Goal: Information Seeking & Learning: Learn about a topic

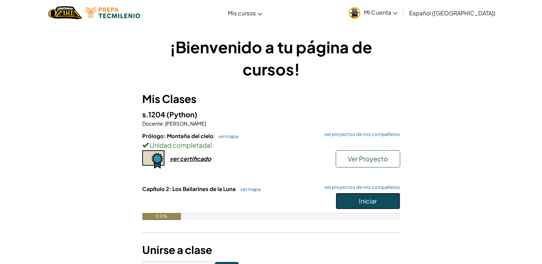
click at [354, 193] on button "Iniciar" at bounding box center [368, 201] width 64 height 16
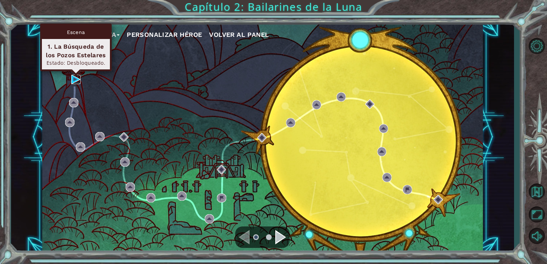
click at [71, 80] on img at bounding box center [75, 79] width 9 height 9
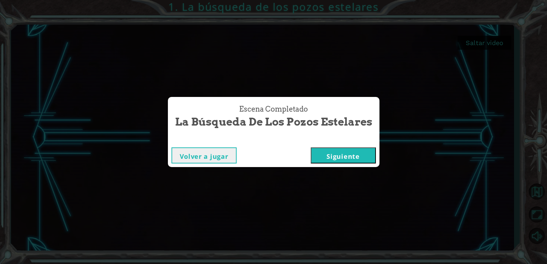
click at [348, 156] on button "Siguiente" at bounding box center [343, 156] width 65 height 16
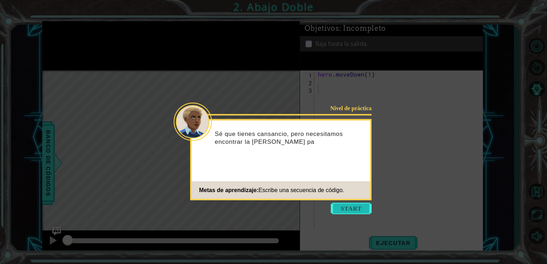
click at [352, 212] on button "Start" at bounding box center [351, 208] width 41 height 11
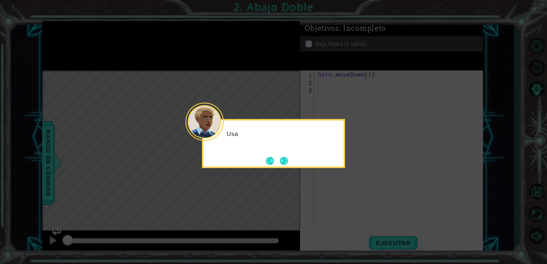
click at [344, 192] on icon at bounding box center [273, 132] width 547 height 264
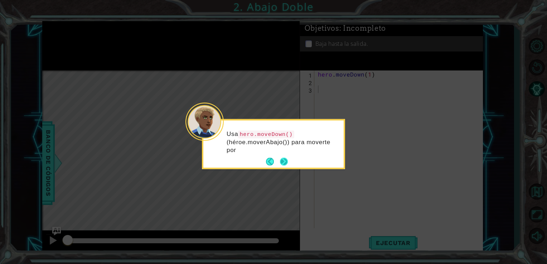
click at [284, 161] on button "Next" at bounding box center [284, 162] width 8 height 8
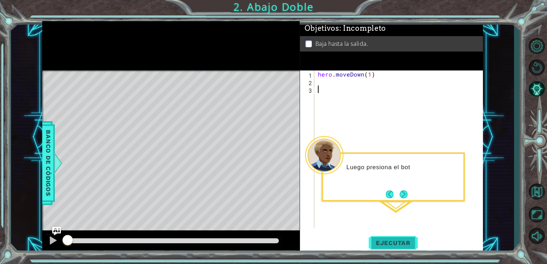
click at [395, 238] on button "Ejecutar" at bounding box center [393, 243] width 49 height 18
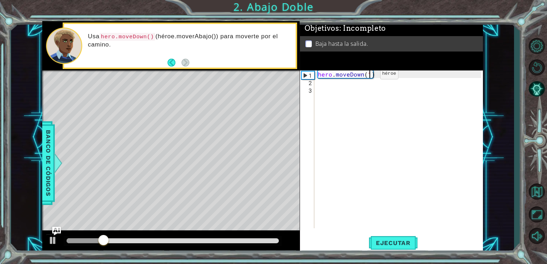
click at [368, 76] on div "hero . moveDown ( 1 )" at bounding box center [401, 157] width 169 height 173
type textarea "hero.moveDown(2)"
click at [386, 245] on span "Ejecutar" at bounding box center [393, 243] width 49 height 7
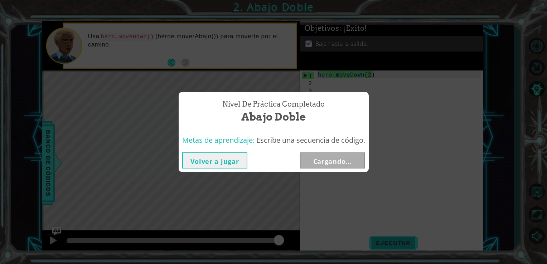
click at [404, 237] on div "Nivel de práctica Completado Abajo Doble Metas de aprendizaje: Escribe una secu…" at bounding box center [273, 132] width 547 height 264
click at [346, 156] on button "Siguiente" at bounding box center [332, 161] width 65 height 16
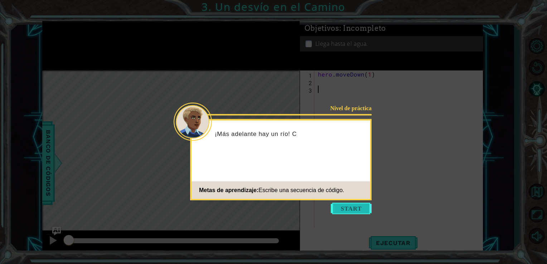
click at [345, 212] on button "Start" at bounding box center [351, 208] width 41 height 11
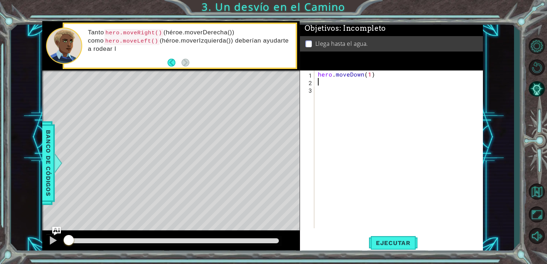
click at [349, 81] on div "hero . moveDown ( 1 )" at bounding box center [401, 157] width 169 height 173
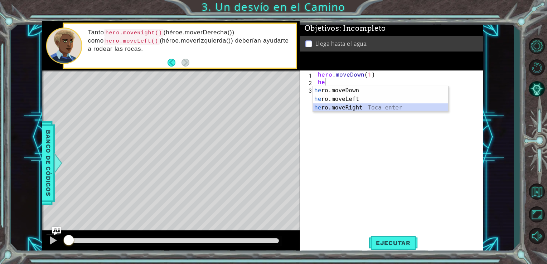
click at [349, 108] on div "he ro.moveDown Toca enter he ro.moveLeft Toca enter he ro.moveRight Toca enter" at bounding box center [380, 107] width 135 height 43
type textarea "hero.moveRight(1)"
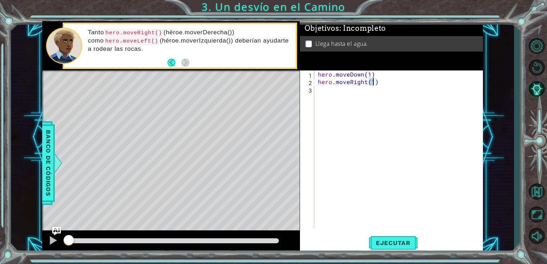
click at [350, 102] on div "hero . moveDown ( 1 ) hero . moveRight ( 1 )" at bounding box center [401, 157] width 169 height 173
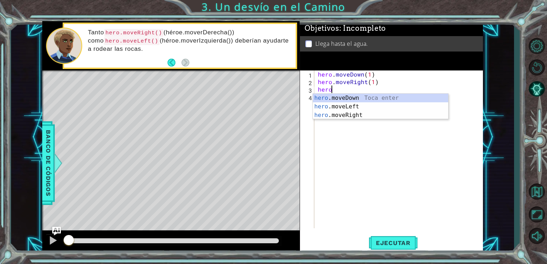
click at [350, 102] on div "hero .moveDown Toca enter hero .moveLeft Toca enter hero .moveRight Toca enter" at bounding box center [380, 115] width 135 height 43
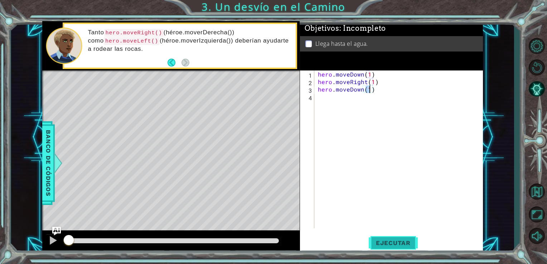
type textarea "hero.moveDown(1)"
click at [395, 242] on span "Ejecutar" at bounding box center [393, 243] width 49 height 7
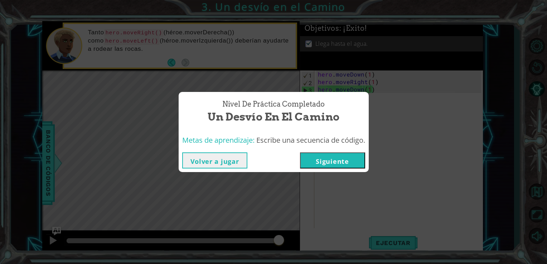
click at [336, 150] on div "Volver a jugar [GEOGRAPHIC_DATA]" at bounding box center [274, 160] width 190 height 23
click at [338, 157] on button "Siguiente" at bounding box center [332, 161] width 65 height 16
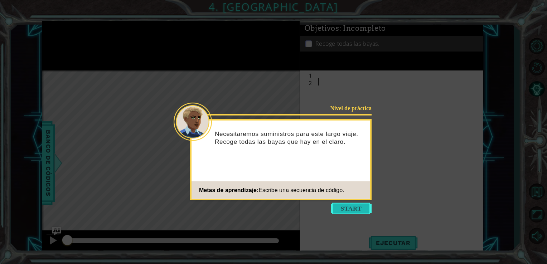
click at [360, 211] on button "Start" at bounding box center [351, 208] width 41 height 11
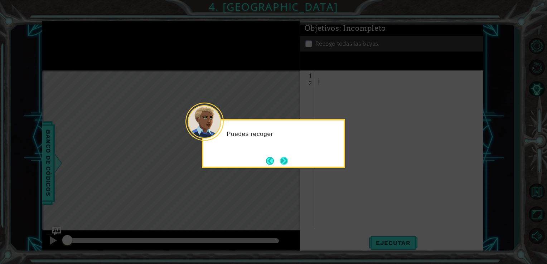
click at [281, 158] on button "Next" at bounding box center [284, 161] width 8 height 8
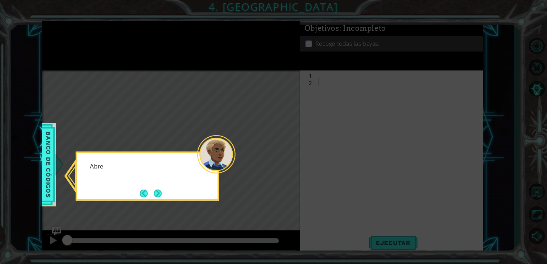
click at [290, 163] on icon at bounding box center [273, 132] width 547 height 264
click at [154, 191] on button "Next" at bounding box center [158, 193] width 8 height 8
click at [159, 191] on button "Next" at bounding box center [158, 193] width 8 height 8
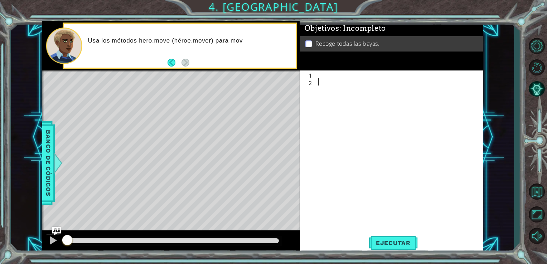
click at [341, 75] on div at bounding box center [401, 157] width 169 height 173
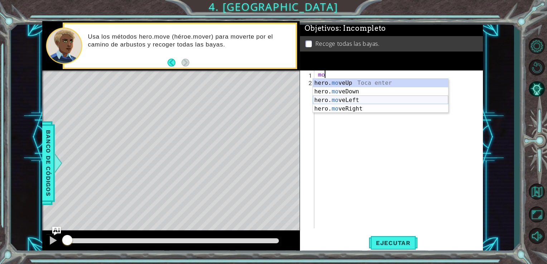
click at [342, 101] on div "hero. mo veUp Toca enter hero. mo veDown Toca enter hero. mo veLeft Toca enter …" at bounding box center [380, 105] width 135 height 52
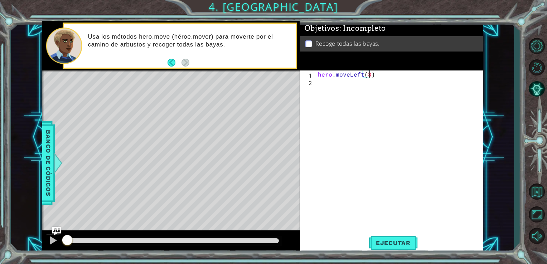
scroll to position [0, 3]
type textarea "hero.moveLeft(2)"
click at [339, 76] on div "hero . moveLeft ( 2 )" at bounding box center [401, 157] width 169 height 173
click at [331, 84] on div "hero . moveLeft ( 2 )" at bounding box center [401, 157] width 169 height 173
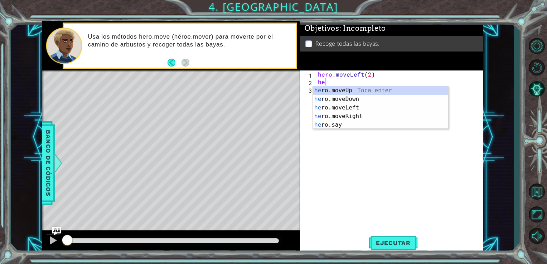
scroll to position [0, 0]
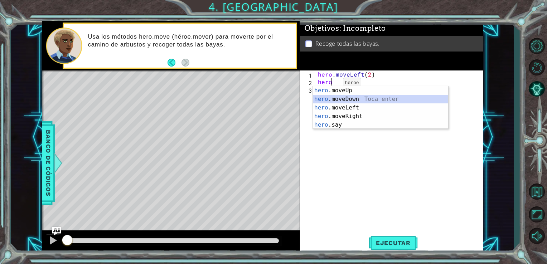
click at [341, 98] on div "hero .moveUp Toca enter hero .moveDown Toca enter hero .moveLeft Toca enter her…" at bounding box center [380, 116] width 135 height 60
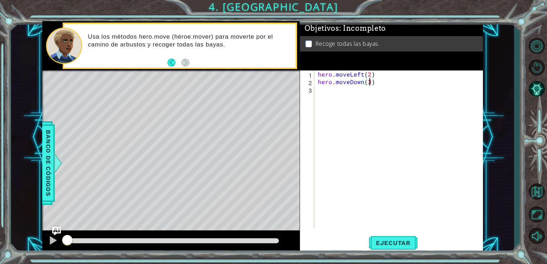
scroll to position [0, 3]
type textarea "hero.moveDown(2)"
click at [327, 89] on div "hero . moveLeft ( 2 ) hero . moveDown ( 2 )" at bounding box center [401, 157] width 169 height 173
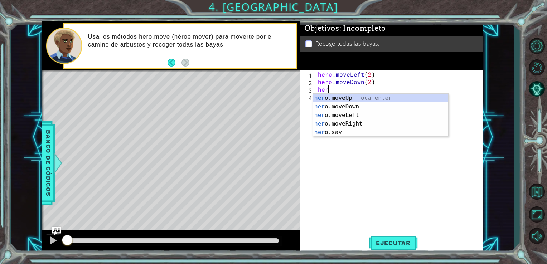
scroll to position [0, 0]
click at [335, 120] on div "hero .moveUp Toca enter hero .moveDown Toca enter hero .moveLeft Toca enter her…" at bounding box center [380, 124] width 135 height 60
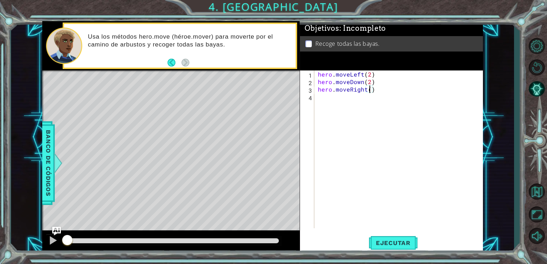
type textarea "hero.moveRight(2)"
click at [326, 100] on div "hero . moveLeft ( 2 ) hero . moveDown ( 2 ) hero . moveRight ( 2 )" at bounding box center [401, 157] width 169 height 173
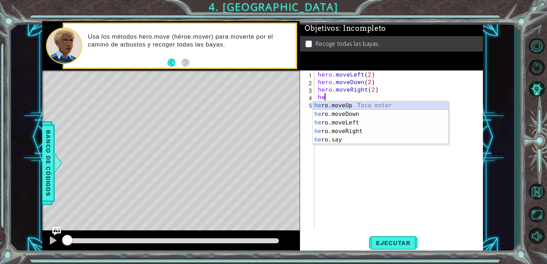
click at [345, 107] on div "he ro.moveUp Toca enter he ro.moveDown Toca enter he ro.moveLeft Toca enter he …" at bounding box center [380, 131] width 135 height 60
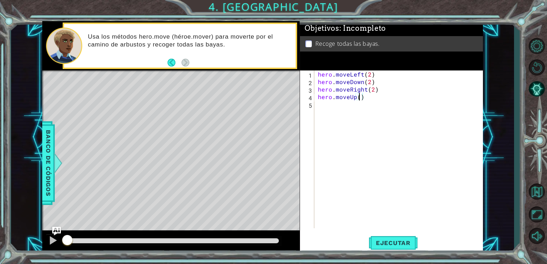
scroll to position [0, 3]
type textarea "hero.moveUp(2)"
click at [390, 248] on button "Ejecutar" at bounding box center [393, 243] width 49 height 18
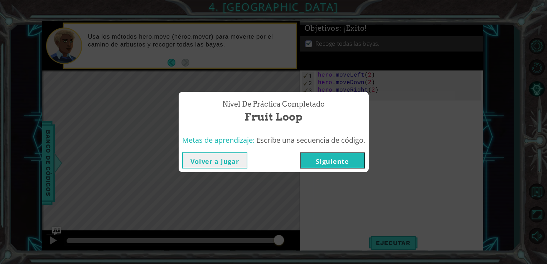
click at [331, 160] on button "Siguiente" at bounding box center [332, 161] width 65 height 16
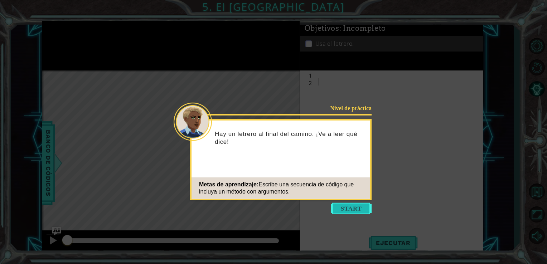
click at [362, 210] on button "Start" at bounding box center [351, 208] width 41 height 11
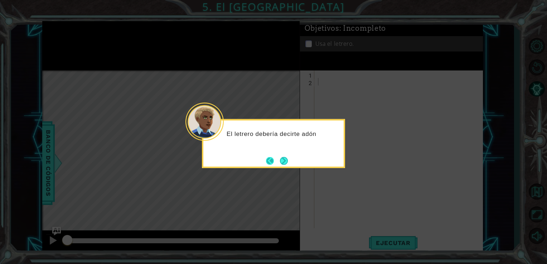
click at [276, 159] on button "Back" at bounding box center [273, 161] width 14 height 8
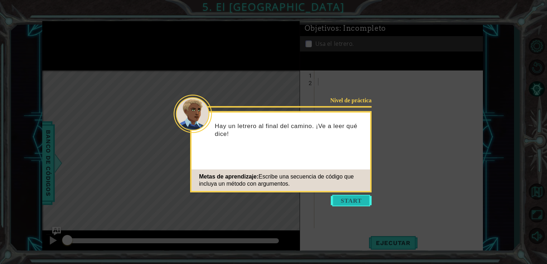
click at [342, 199] on button "Start" at bounding box center [351, 200] width 41 height 11
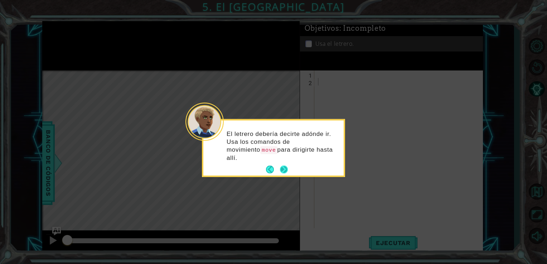
click at [280, 166] on button "Next" at bounding box center [284, 170] width 8 height 8
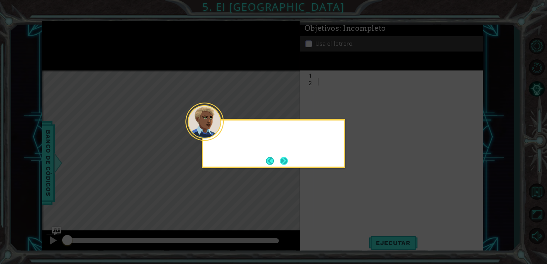
click at [283, 160] on button "Next" at bounding box center [284, 161] width 8 height 8
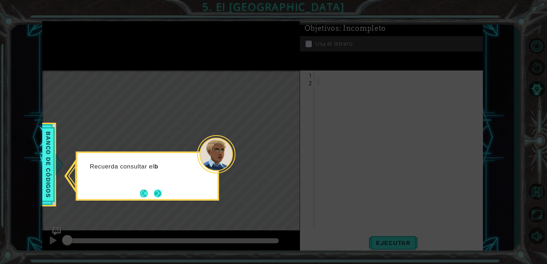
click at [154, 196] on button "Next" at bounding box center [158, 193] width 8 height 8
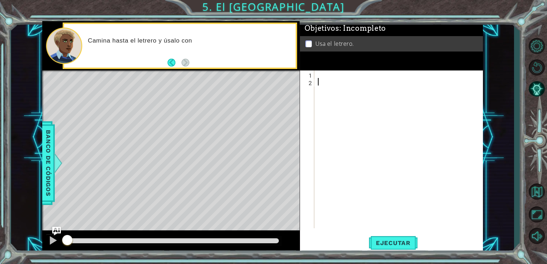
click at [324, 71] on div at bounding box center [401, 157] width 169 height 173
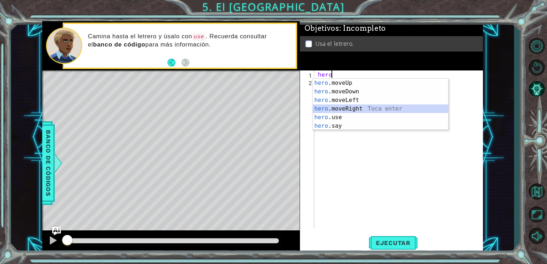
click at [338, 108] on div "hero .moveUp Toca enter hero .moveDown Toca enter hero .moveLeft Toca enter her…" at bounding box center [380, 113] width 135 height 69
type textarea "hero.moveRight(1)"
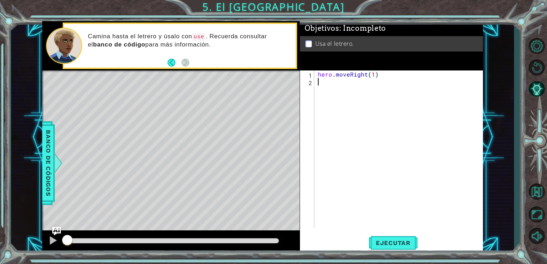
click at [326, 82] on div "hero . moveRight ( 1 )" at bounding box center [401, 157] width 169 height 173
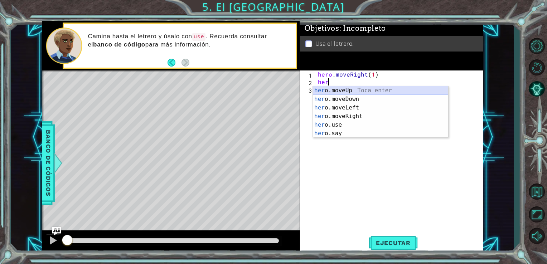
click at [335, 89] on div "her o.moveUp Toca enter her o.moveDown Toca enter her o.moveLeft [PERSON_NAME] …" at bounding box center [380, 120] width 135 height 69
type textarea "hero.moveUp(1)"
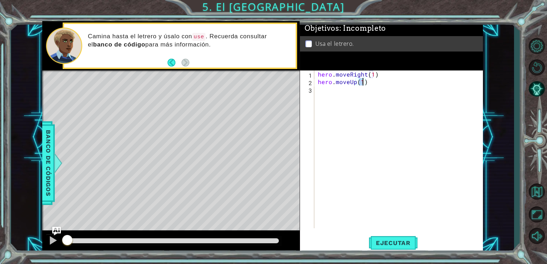
click at [335, 89] on div "hero . moveRight ( 1 ) hero . moveUp ( 1 )" at bounding box center [401, 157] width 169 height 173
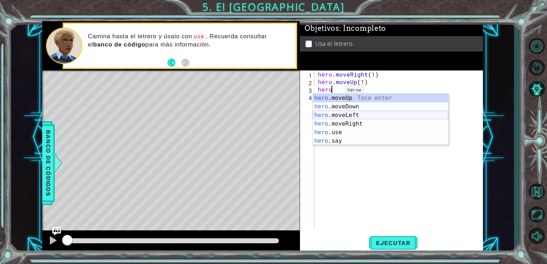
click at [336, 116] on div "hero .moveUp Toca enter hero .moveDown Toca enter hero .moveLeft Toca enter her…" at bounding box center [380, 128] width 135 height 69
type textarea "hero.moveLeft(1)"
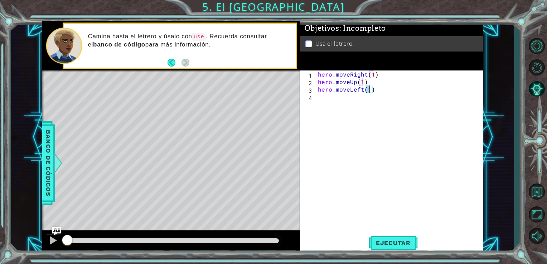
click at [327, 102] on div "hero . moveRight ( 1 ) hero . moveUp ( 1 ) hero . moveLeft ( 1 )" at bounding box center [401, 157] width 169 height 173
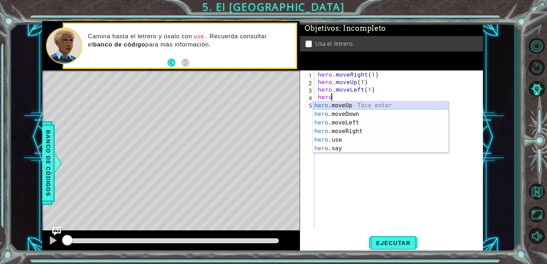
click at [328, 104] on div "hero .moveUp Toca enter hero .moveDown Toca enter hero .moveLeft Toca enter her…" at bounding box center [380, 135] width 135 height 69
type textarea "hero.moveUp(1)"
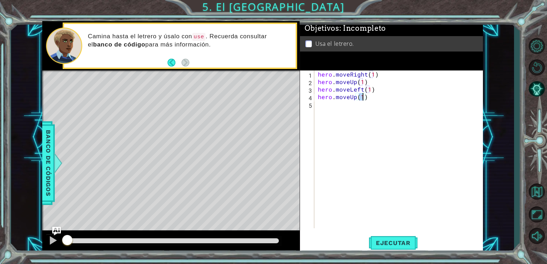
click at [335, 110] on div "hero . moveRight ( 1 ) hero . moveUp ( 1 ) hero . moveLeft ( 1 ) hero . moveUp …" at bounding box center [401, 157] width 169 height 173
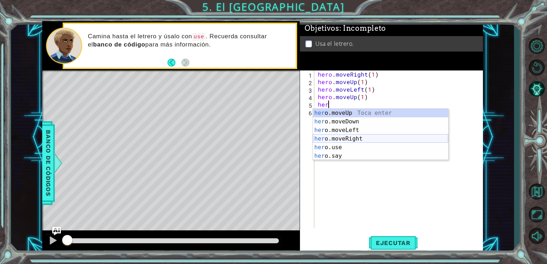
click at [340, 142] on div "her o.moveUp Toca enter her o.moveDown Toca enter her o.moveLeft [PERSON_NAME] …" at bounding box center [380, 143] width 135 height 69
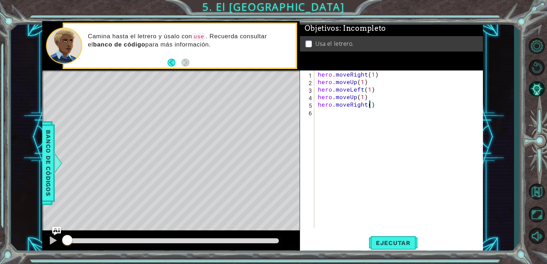
type textarea "hero.moveRight(2)"
click at [330, 114] on div "hero . moveRight ( 1 ) hero . moveUp ( 1 ) hero . moveLeft ( 1 ) hero . moveUp …" at bounding box center [401, 157] width 169 height 173
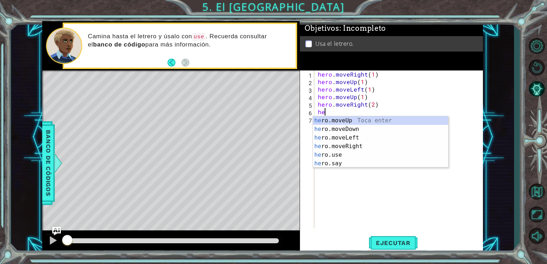
scroll to position [0, 0]
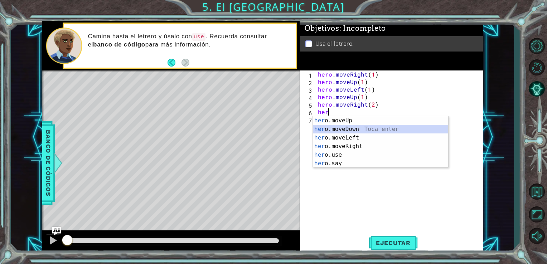
click at [343, 129] on div "her o.moveUp Toca enter her o.moveDown Toca enter her o.moveLeft [PERSON_NAME] …" at bounding box center [380, 150] width 135 height 69
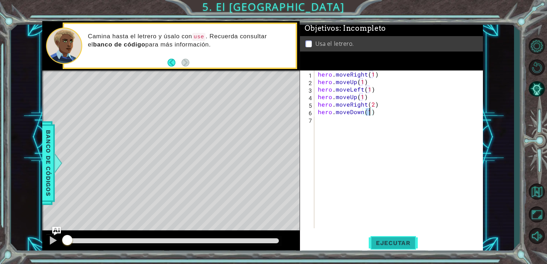
type textarea "hero.moveDown(1)"
click at [417, 240] on span "Ejecutar" at bounding box center [393, 243] width 49 height 7
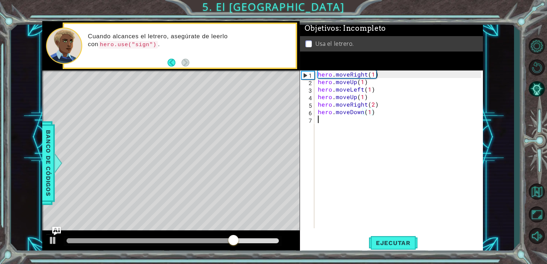
click at [347, 124] on div "hero . moveRight ( 1 ) hero . moveUp ( 1 ) hero . moveLeft ( 1 ) hero . moveUp …" at bounding box center [401, 157] width 169 height 173
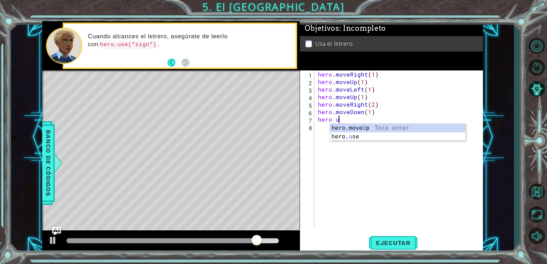
scroll to position [0, 1]
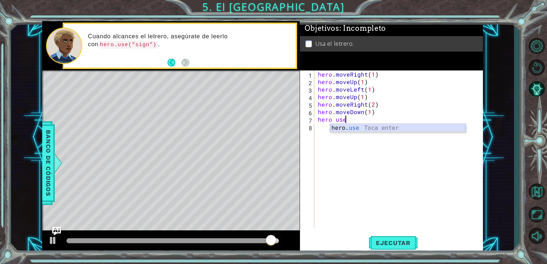
click at [350, 126] on div "hero. use Toca enter" at bounding box center [397, 137] width 135 height 26
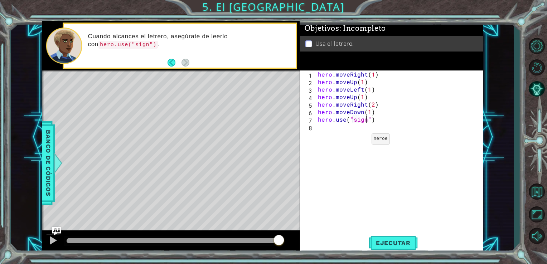
scroll to position [0, 3]
type textarea "hero.use("sign")"
click at [392, 244] on span "Ejecutar" at bounding box center [393, 243] width 49 height 7
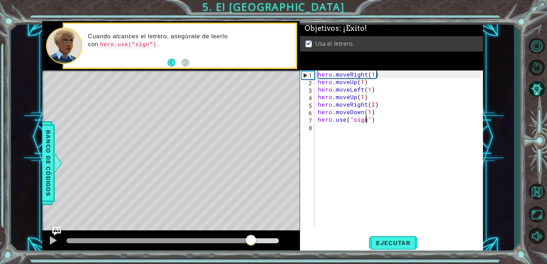
click at [251, 241] on div at bounding box center [173, 241] width 213 height 5
click at [269, 245] on div at bounding box center [173, 241] width 219 height 10
click at [269, 244] on div at bounding box center [173, 241] width 219 height 10
drag, startPoint x: 269, startPoint y: 244, endPoint x: 275, endPoint y: 244, distance: 5.7
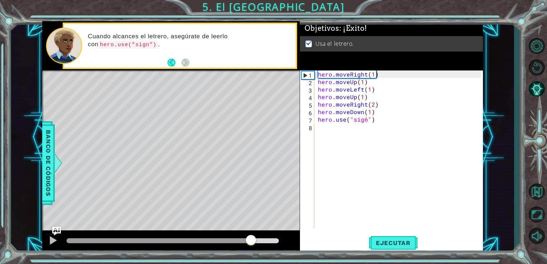
click at [275, 244] on div at bounding box center [173, 241] width 219 height 10
click at [275, 243] on div at bounding box center [173, 241] width 213 height 5
drag, startPoint x: 274, startPoint y: 240, endPoint x: 326, endPoint y: 234, distance: 52.3
click at [326, 234] on body "1 ההההההההההההההההההההההההההההההההההההההההההההההההההההההההההההההההההההההההההההה…" at bounding box center [273, 132] width 547 height 264
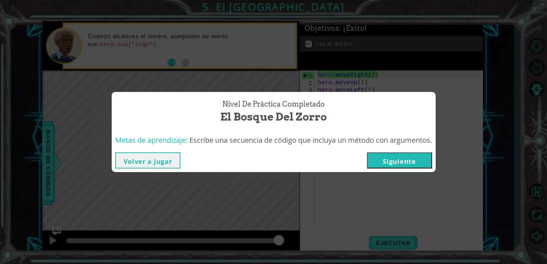
click at [393, 162] on button "Siguiente" at bounding box center [399, 161] width 65 height 16
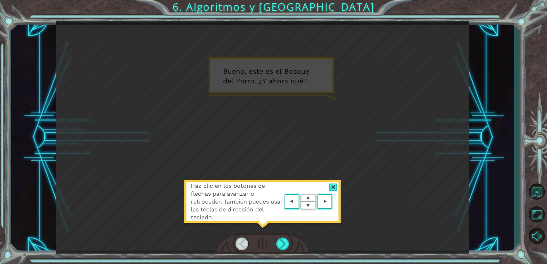
click at [334, 202] on area at bounding box center [334, 202] width 0 height 0
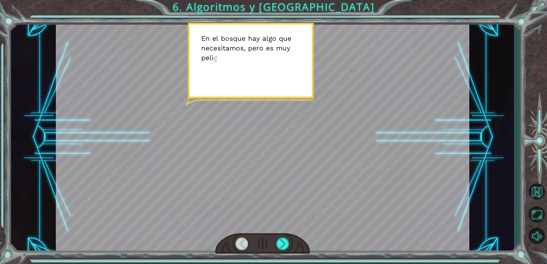
drag, startPoint x: 330, startPoint y: 200, endPoint x: 308, endPoint y: 178, distance: 30.6
click at [308, 178] on div at bounding box center [263, 137] width 414 height 233
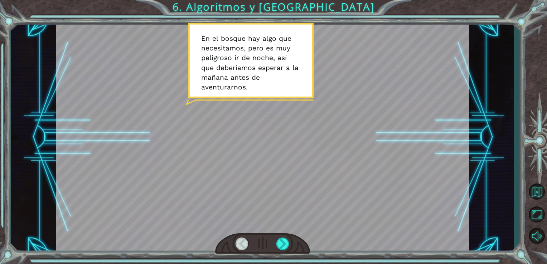
click at [271, 235] on div at bounding box center [262, 244] width 95 height 21
click at [284, 245] on div at bounding box center [283, 244] width 13 height 13
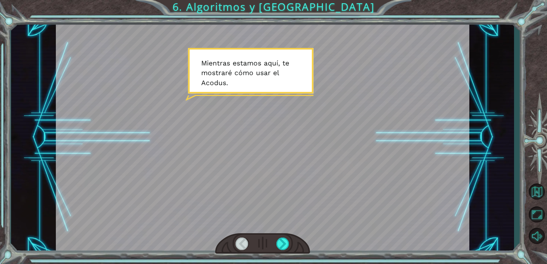
drag, startPoint x: 284, startPoint y: 245, endPoint x: 272, endPoint y: 240, distance: 13.0
click at [272, 240] on div at bounding box center [262, 244] width 95 height 21
click at [279, 243] on div at bounding box center [283, 244] width 13 height 13
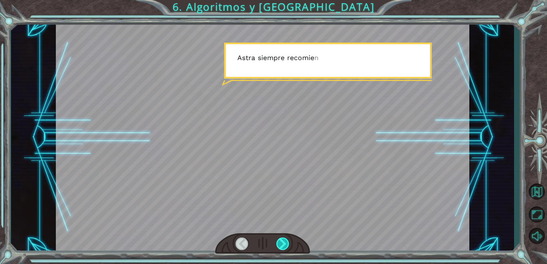
click at [279, 243] on div at bounding box center [283, 244] width 13 height 13
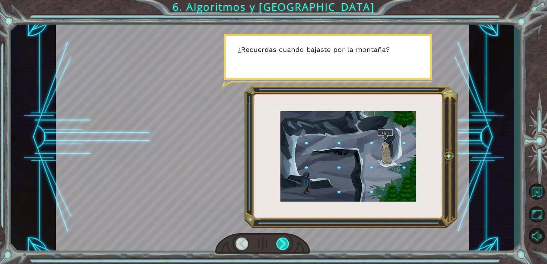
click at [279, 243] on div at bounding box center [283, 244] width 13 height 13
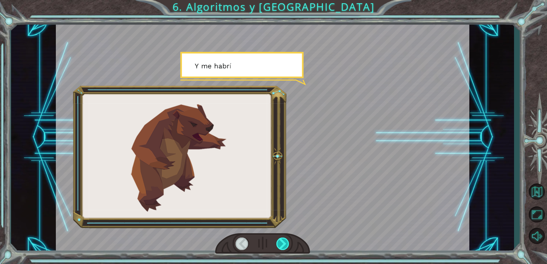
click at [279, 243] on div at bounding box center [283, 244] width 13 height 13
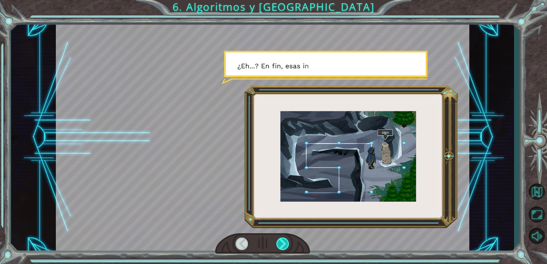
click at [279, 243] on div at bounding box center [283, 244] width 13 height 13
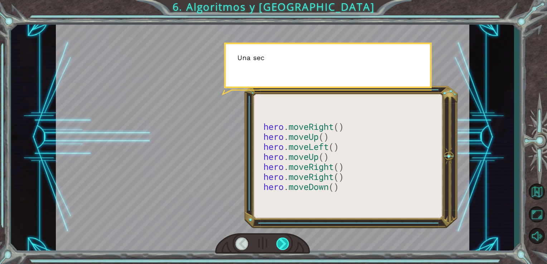
click at [279, 243] on div at bounding box center [283, 244] width 13 height 13
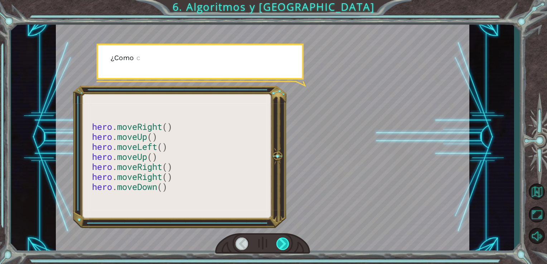
click at [279, 243] on div at bounding box center [283, 244] width 13 height 13
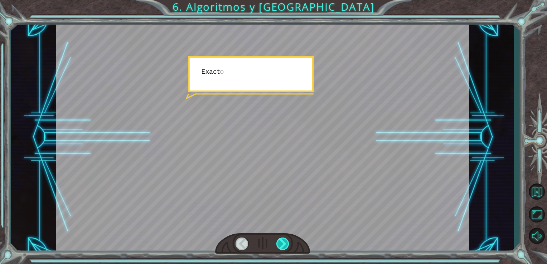
click at [279, 243] on div at bounding box center [283, 244] width 13 height 13
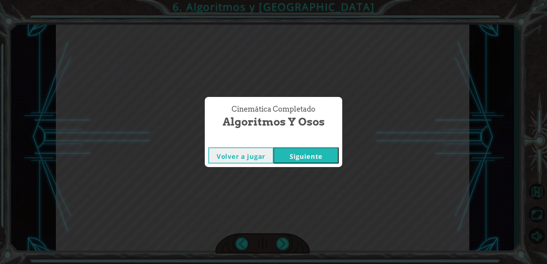
click at [279, 243] on div "Cinemática Completado Algoritmos y Osos Volver a jugar [GEOGRAPHIC_DATA]" at bounding box center [273, 132] width 547 height 264
drag, startPoint x: 279, startPoint y: 243, endPoint x: 277, endPoint y: 161, distance: 82.1
click at [277, 161] on button "Siguiente" at bounding box center [306, 156] width 65 height 16
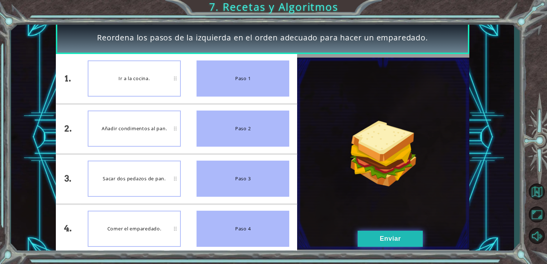
click at [380, 245] on button "Enviar" at bounding box center [390, 239] width 65 height 16
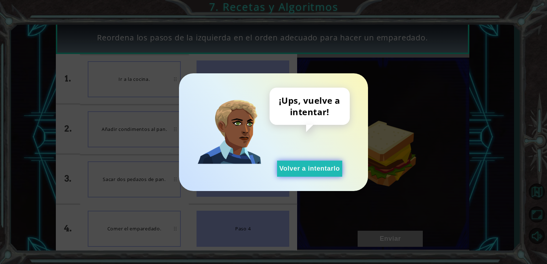
click at [323, 172] on button "Volver a intentarlo" at bounding box center [309, 169] width 65 height 16
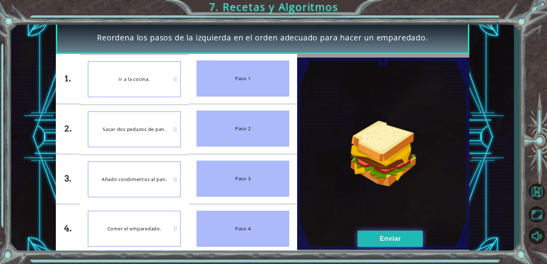
click at [395, 234] on button "Enviar" at bounding box center [390, 239] width 65 height 16
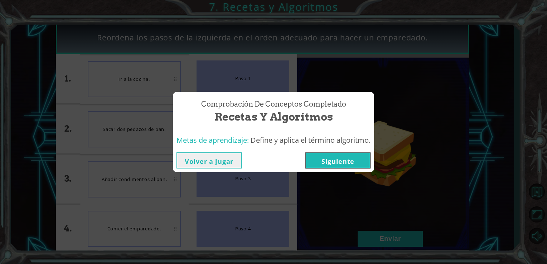
click at [357, 167] on button "Siguiente" at bounding box center [338, 161] width 65 height 16
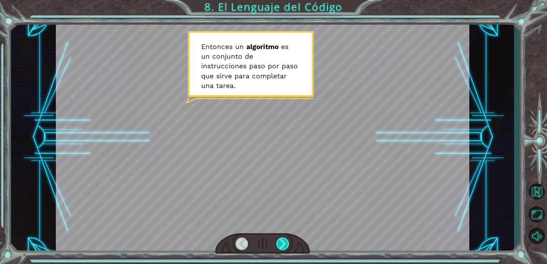
click at [278, 243] on div at bounding box center [283, 244] width 13 height 13
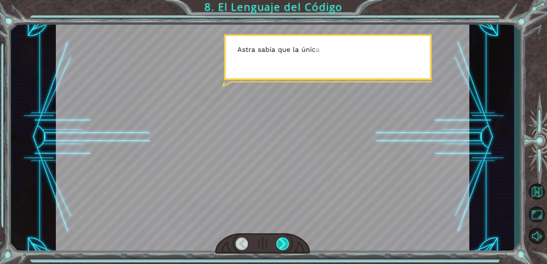
click at [278, 243] on div at bounding box center [283, 244] width 13 height 13
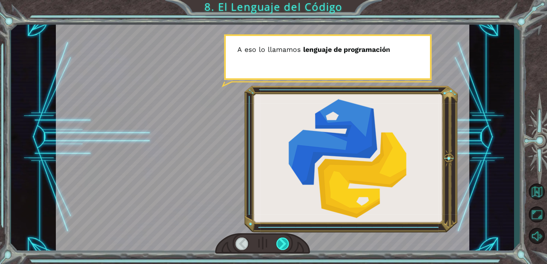
click at [278, 243] on div at bounding box center [283, 244] width 13 height 13
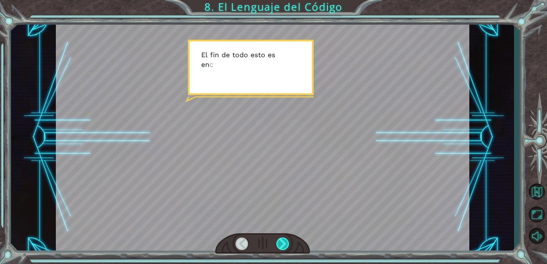
click at [278, 243] on div at bounding box center [283, 244] width 13 height 13
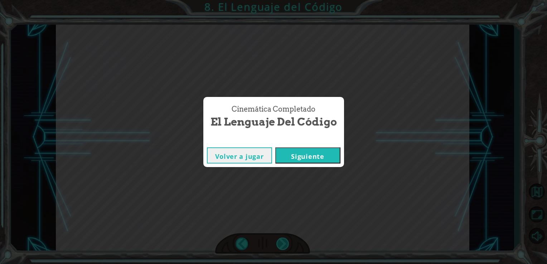
click at [278, 243] on div "Cinemática Completado El Lenguaje del Código Volver a jugar [GEOGRAPHIC_DATA]" at bounding box center [273, 132] width 547 height 264
drag, startPoint x: 278, startPoint y: 243, endPoint x: 290, endPoint y: 157, distance: 86.8
click at [290, 157] on button "Siguiente" at bounding box center [307, 156] width 65 height 16
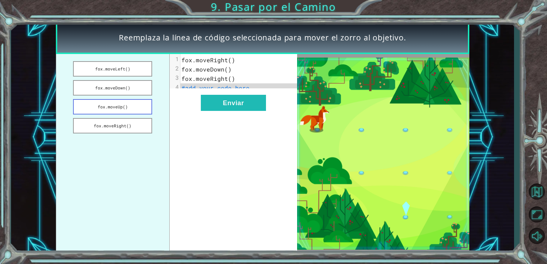
drag, startPoint x: 123, startPoint y: 72, endPoint x: 139, endPoint y: 107, distance: 39.1
click at [139, 107] on ul "fox.moveLeft() fox.moveDown() fox.moveUp() fox.moveRight()" at bounding box center [113, 154] width 114 height 200
drag, startPoint x: 139, startPoint y: 107, endPoint x: 230, endPoint y: 84, distance: 94.4
click at [230, 84] on div "fox.moveLeft() fox.moveDown() fox.moveUp() fox.moveRight() xxxxxxxxxx 4 1 fox.m…" at bounding box center [177, 154] width 242 height 200
click at [229, 58] on span "fox.moveRight()" at bounding box center [209, 60] width 54 height 8
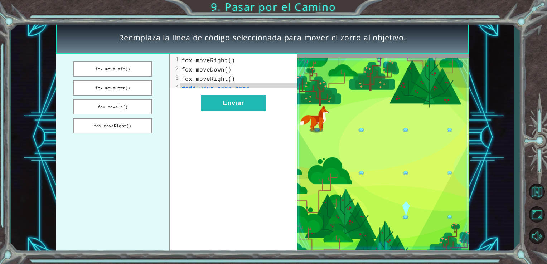
click at [227, 61] on span "fox.moveRight()" at bounding box center [209, 60] width 54 height 8
click at [231, 64] on pre "fox.moveRight()" at bounding box center [242, 60] width 123 height 9
drag, startPoint x: 131, startPoint y: 75, endPoint x: 159, endPoint y: 123, distance: 55.4
click at [159, 123] on ul "fox.moveLeft() fox.moveDown() fox.moveUp() fox.moveRight()" at bounding box center [113, 154] width 114 height 200
click at [142, 125] on button "fox.moveRight()" at bounding box center [112, 125] width 79 height 15
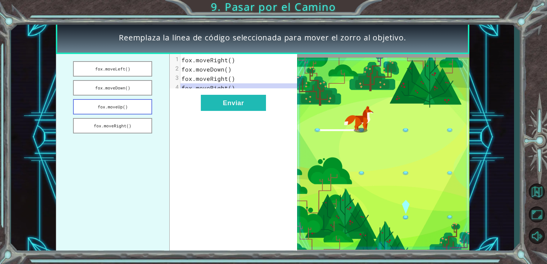
click at [131, 102] on button "fox.moveUp()" at bounding box center [112, 106] width 79 height 15
click at [122, 73] on button "fox.moveLeft()" at bounding box center [112, 68] width 79 height 15
click at [205, 57] on span "fox.moveRight()" at bounding box center [209, 60] width 54 height 8
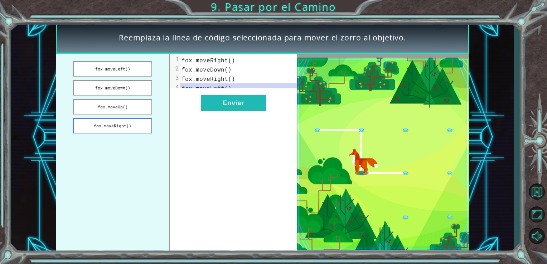
click at [113, 125] on button "fox.moveRight()" at bounding box center [112, 125] width 79 height 15
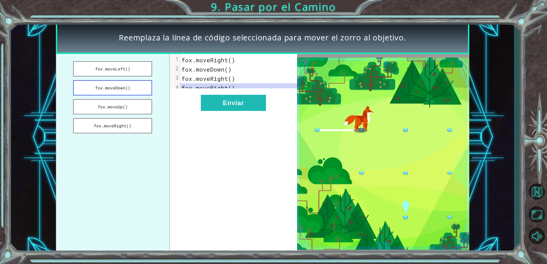
click at [112, 93] on button "fox.moveDown()" at bounding box center [112, 87] width 79 height 15
click at [251, 111] on button "Enviar" at bounding box center [233, 103] width 65 height 16
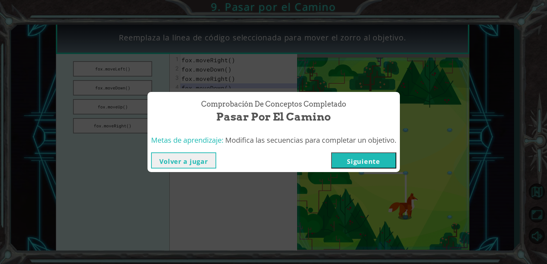
click at [411, 163] on div "Comprobación de conceptos Completado Pasar por el Camino Metas de aprendizaje: …" at bounding box center [273, 132] width 547 height 264
click at [394, 164] on button "Siguiente" at bounding box center [363, 161] width 65 height 16
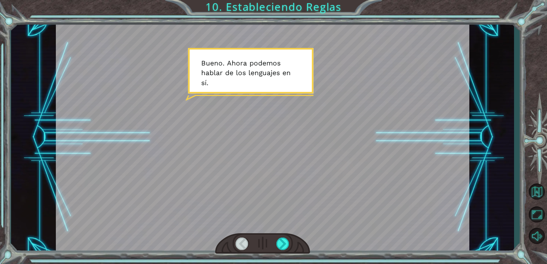
click at [286, 237] on div at bounding box center [262, 244] width 95 height 21
click at [284, 241] on div at bounding box center [283, 244] width 13 height 13
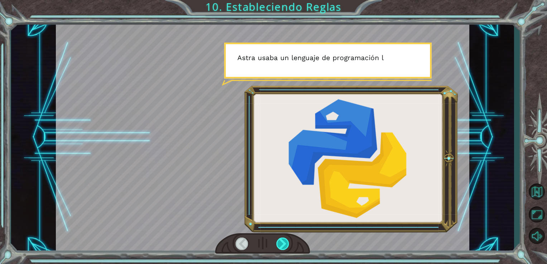
click at [284, 241] on div at bounding box center [283, 244] width 13 height 13
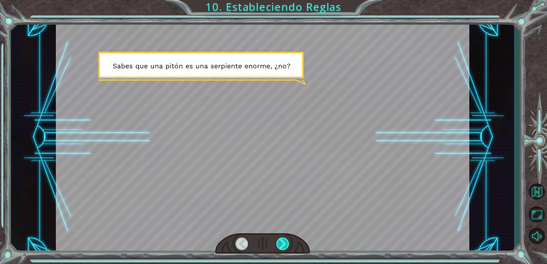
click at [284, 242] on div at bounding box center [283, 244] width 13 height 13
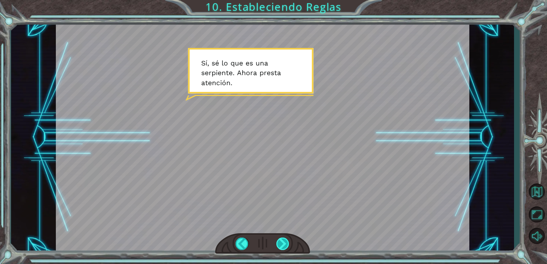
click at [284, 242] on div at bounding box center [283, 244] width 13 height 13
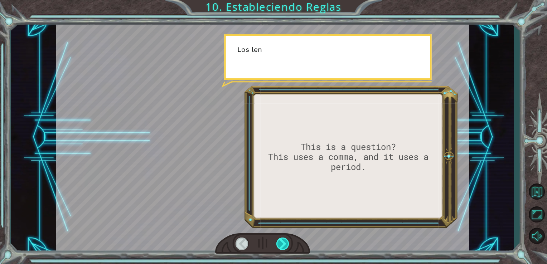
click at [284, 242] on div at bounding box center [283, 244] width 13 height 13
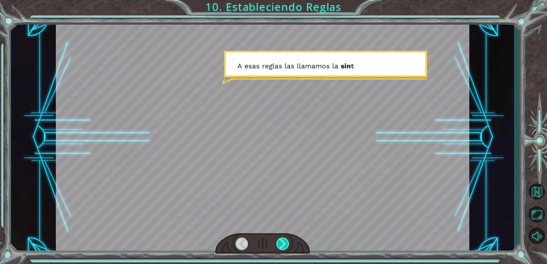
click at [284, 242] on div at bounding box center [283, 244] width 13 height 13
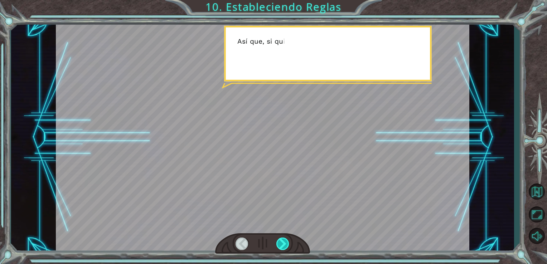
click at [284, 242] on div at bounding box center [283, 244] width 13 height 13
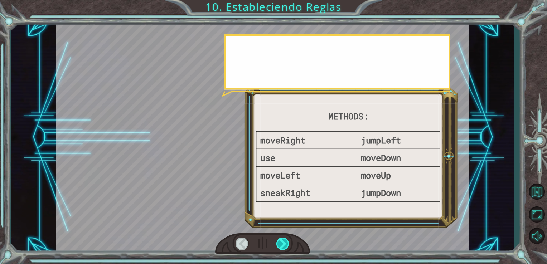
click at [284, 242] on div at bounding box center [283, 244] width 13 height 13
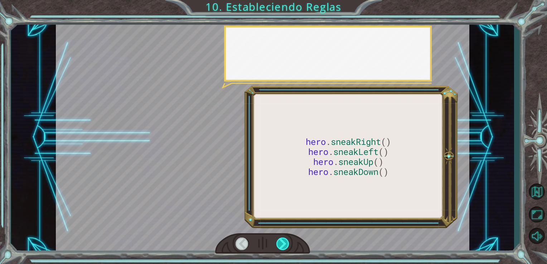
click at [284, 242] on div at bounding box center [283, 244] width 13 height 13
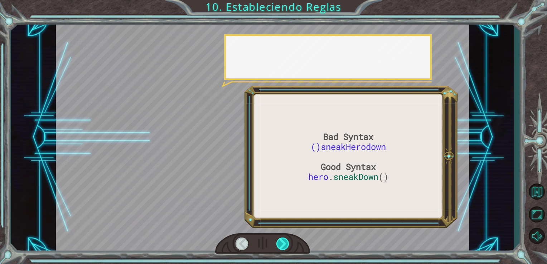
click at [284, 242] on div at bounding box center [283, 244] width 13 height 13
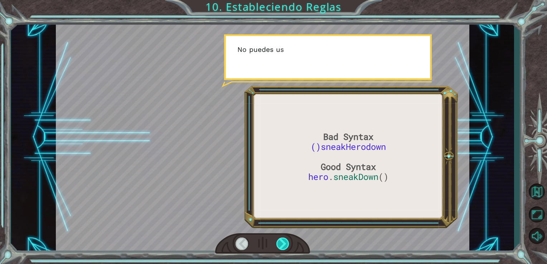
click at [282, 243] on div at bounding box center [283, 244] width 13 height 13
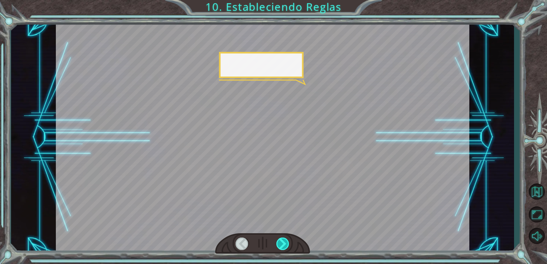
click at [282, 243] on div at bounding box center [283, 244] width 13 height 13
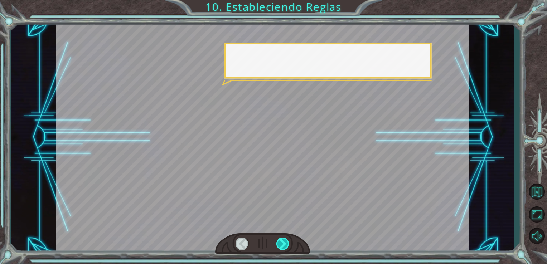
click at [282, 243] on div at bounding box center [283, 244] width 13 height 13
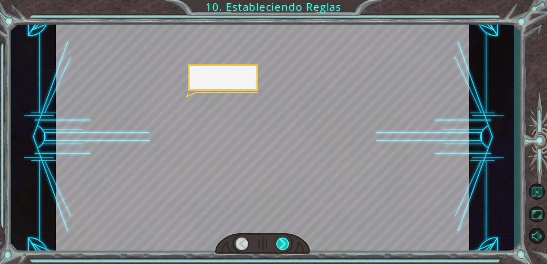
click at [282, 243] on div at bounding box center [283, 244] width 13 height 13
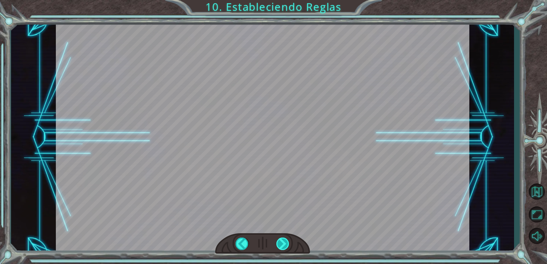
click at [282, 243] on div at bounding box center [283, 244] width 13 height 13
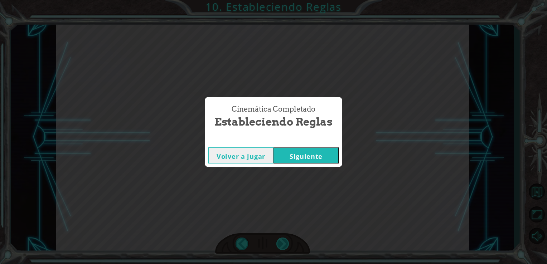
click at [282, 243] on div "Cinemática Completado Estableciendo Reglas Volver a jugar [GEOGRAPHIC_DATA]" at bounding box center [273, 132] width 547 height 264
drag, startPoint x: 282, startPoint y: 243, endPoint x: 296, endPoint y: 160, distance: 84.3
click at [296, 160] on button "Siguiente" at bounding box center [306, 156] width 65 height 16
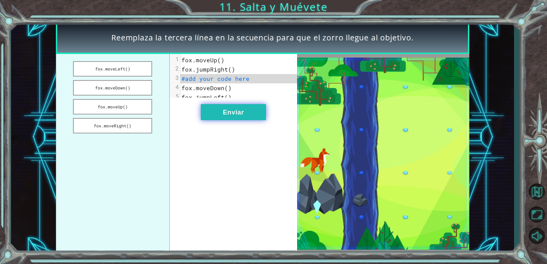
click at [243, 117] on button "Enviar" at bounding box center [233, 112] width 65 height 16
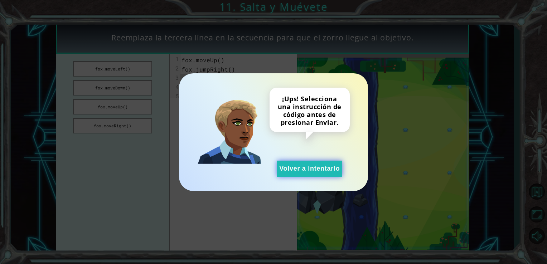
click at [282, 172] on button "Volver a intentarlo" at bounding box center [309, 169] width 65 height 16
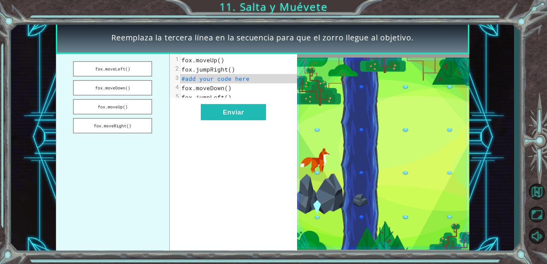
click at [112, 80] on ul "fox.moveLeft() fox.moveDown() fox.moveUp() fox.moveRight()" at bounding box center [113, 154] width 114 height 200
click at [119, 91] on button "fox.moveDown()" at bounding box center [112, 87] width 79 height 15
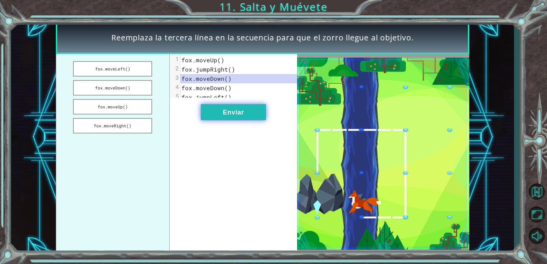
click at [262, 120] on button "Enviar" at bounding box center [233, 112] width 65 height 16
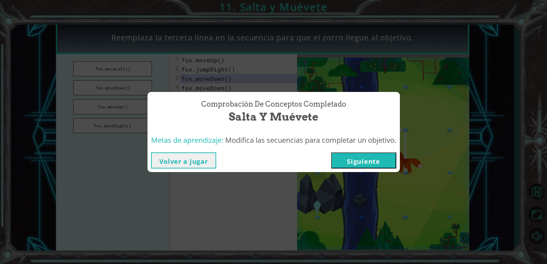
click at [374, 159] on button "Siguiente" at bounding box center [363, 161] width 65 height 16
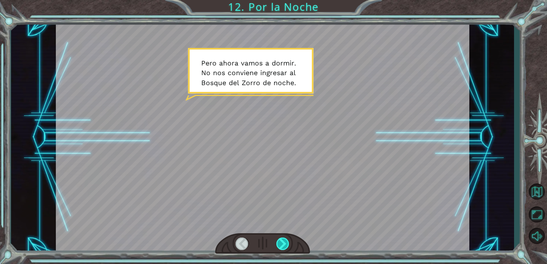
click at [287, 241] on div at bounding box center [283, 244] width 13 height 13
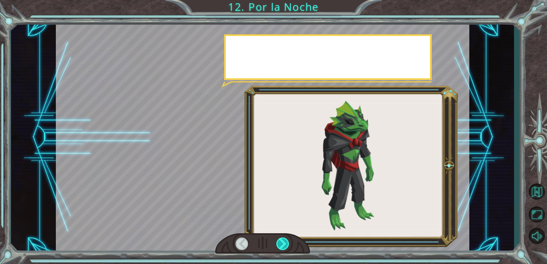
click at [287, 241] on div at bounding box center [283, 244] width 13 height 13
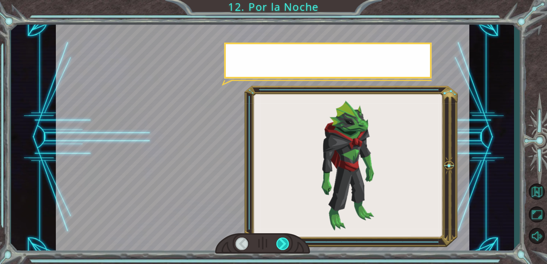
click at [287, 241] on div at bounding box center [283, 244] width 13 height 13
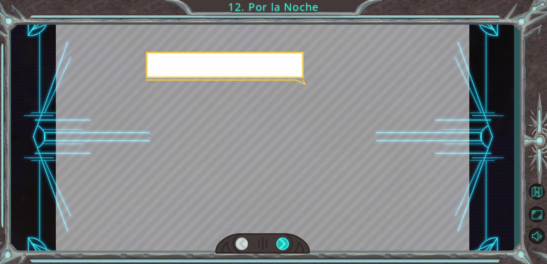
click at [287, 241] on div at bounding box center [283, 244] width 13 height 13
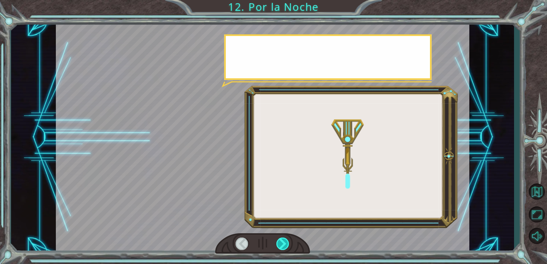
click at [287, 241] on div at bounding box center [283, 244] width 13 height 13
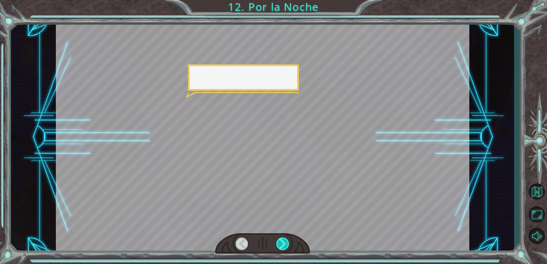
click at [287, 241] on div at bounding box center [283, 244] width 13 height 13
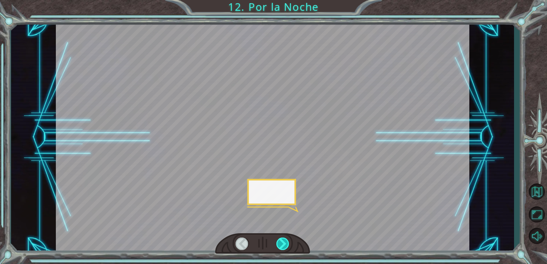
click at [287, 241] on div at bounding box center [283, 244] width 13 height 13
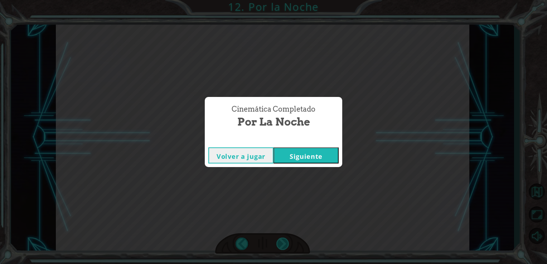
click at [287, 241] on div "Cinemática Completado Por la Noche Volver a jugar [GEOGRAPHIC_DATA]" at bounding box center [273, 132] width 547 height 264
click at [314, 161] on button "Siguiente" at bounding box center [306, 156] width 65 height 16
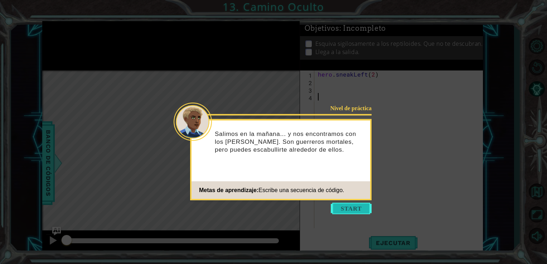
click at [362, 212] on button "Start" at bounding box center [351, 208] width 41 height 11
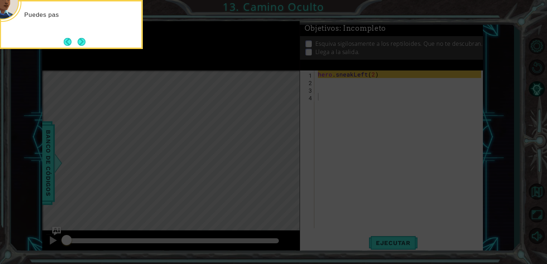
click at [336, 198] on icon at bounding box center [273, 40] width 547 height 450
click at [83, 40] on button "Next" at bounding box center [82, 42] width 8 height 8
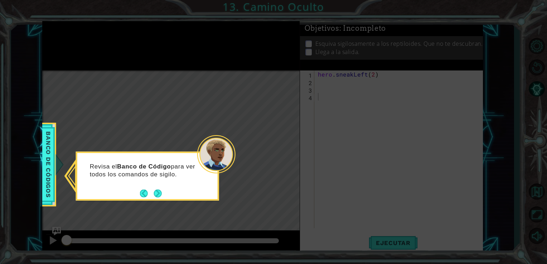
drag, startPoint x: 148, startPoint y: 190, endPoint x: 159, endPoint y: 187, distance: 11.0
click at [159, 187] on div "Revisa el Banco de Código para ver todos los comandos de sigilo." at bounding box center [147, 172] width 140 height 39
click at [159, 187] on div "Revisa el Banco de Código para ver todos los comandos de sigilo." at bounding box center [147, 174] width 140 height 36
click at [161, 194] on button "Next" at bounding box center [158, 193] width 8 height 8
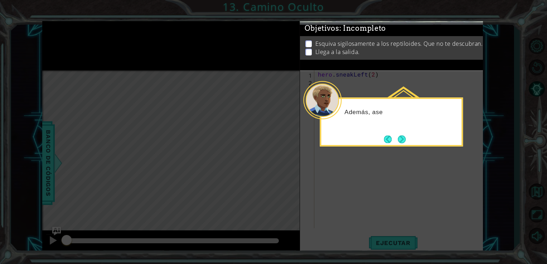
click at [161, 194] on icon at bounding box center [273, 132] width 547 height 264
click at [404, 135] on button "Next" at bounding box center [402, 139] width 8 height 8
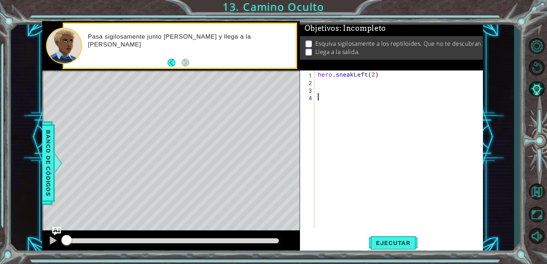
click at [333, 84] on div "hero . sneakLeft ( 2 )" at bounding box center [401, 157] width 169 height 173
click at [399, 248] on button "Ejecutar" at bounding box center [393, 243] width 49 height 18
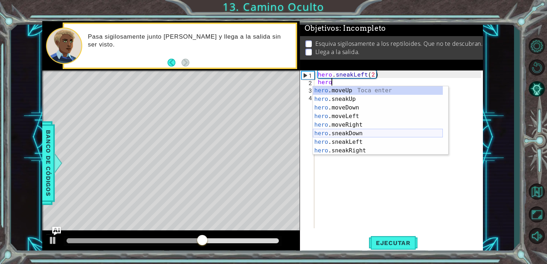
click at [339, 131] on div "hero .moveUp Toca enter hero .sneakUp Toca enter hero .moveDown Toca enter hero…" at bounding box center [378, 129] width 130 height 86
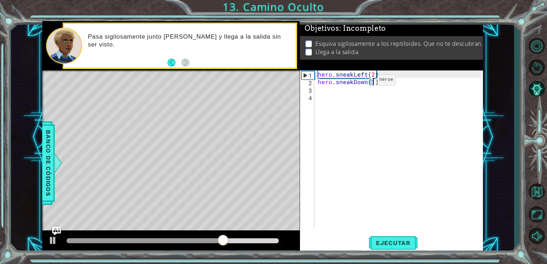
click at [365, 82] on div "hero . sneakLeft ( 2 ) hero . sneakDown ( 1 )" at bounding box center [401, 157] width 169 height 173
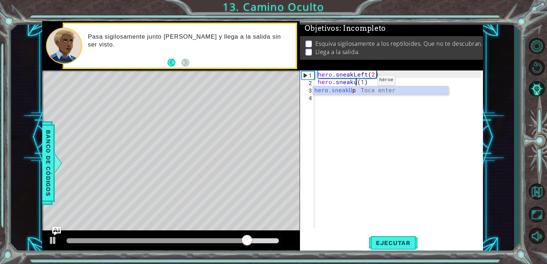
scroll to position [0, 2]
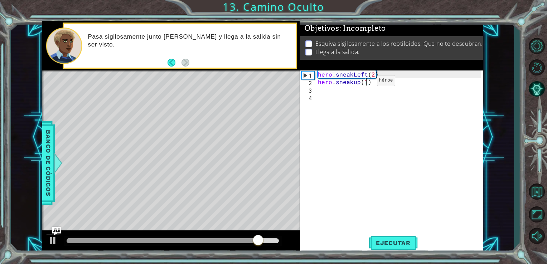
click at [365, 82] on div "hero . sneakLeft ( 2 ) hero . sneakup ( 1 )" at bounding box center [401, 157] width 169 height 173
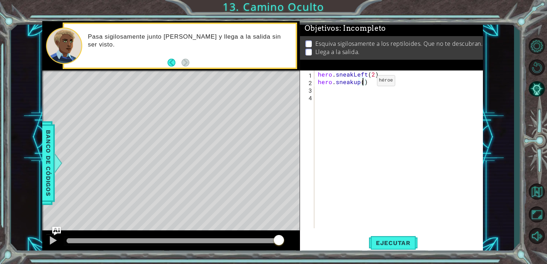
type textarea "hero.sneakup(2)"
click at [351, 93] on div "hero . sneakLeft ( 2 ) hero . sneakup ( 2 )" at bounding box center [401, 157] width 169 height 173
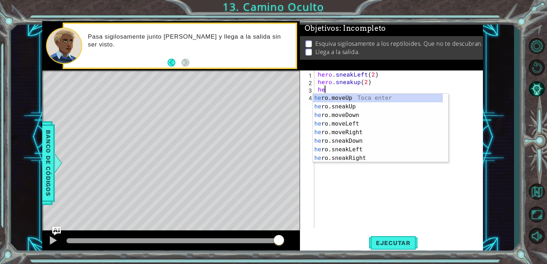
scroll to position [0, 0]
click at [340, 158] on div "hero .moveUp Toca enter hero .sneakUp Toca enter hero .moveDown Toca enter hero…" at bounding box center [378, 137] width 130 height 86
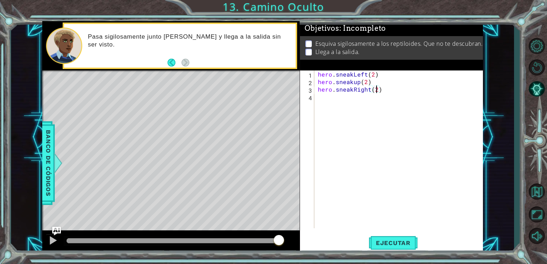
scroll to position [0, 3]
click at [408, 241] on span "Ejecutar" at bounding box center [393, 243] width 49 height 7
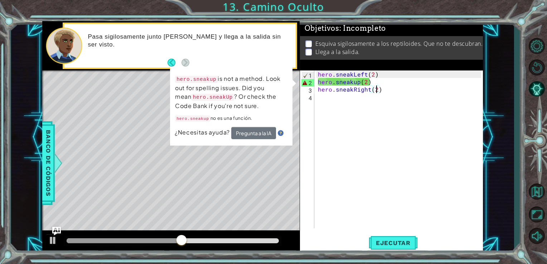
click at [372, 81] on div "hero . sneakLeft ( 2 ) hero . sneakup ( 2 ) hero . sneakRight ( 2 )" at bounding box center [401, 157] width 169 height 173
click at [365, 74] on div "hero . sneakLeft ( 2 ) hero . sneakup ( 2 ) hero . sneakRight ( 2 )" at bounding box center [401, 157] width 169 height 173
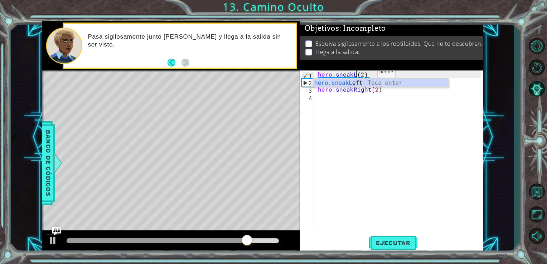
scroll to position [0, 2]
click at [393, 244] on span "Ejecutar" at bounding box center [393, 243] width 49 height 7
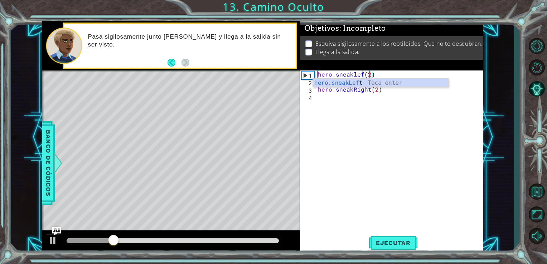
scroll to position [0, 3]
type textarea "hero.sneakleft(2)"
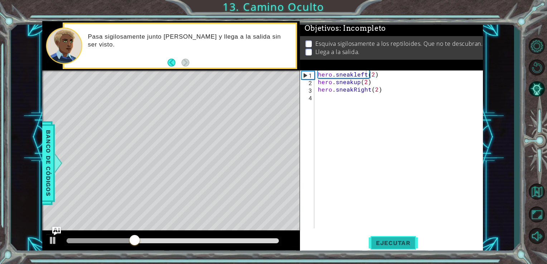
click at [375, 248] on button "Ejecutar" at bounding box center [393, 243] width 49 height 18
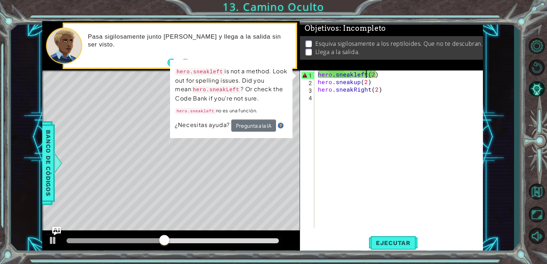
click at [385, 94] on div "hero . sneakleft ( 2 ) hero . sneakup ( 2 ) hero . sneakRight ( 2 )" at bounding box center [401, 157] width 169 height 173
click at [386, 91] on div "hero . sneakleft ( 2 ) hero . sneakup ( 2 ) hero . sneakRight ( 2 )" at bounding box center [401, 157] width 169 height 173
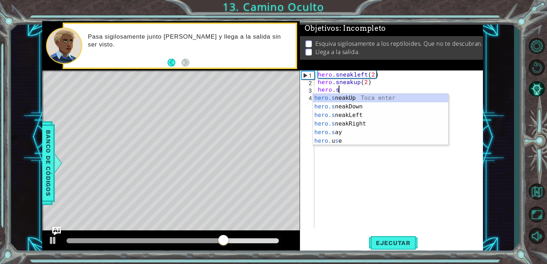
type textarea "h"
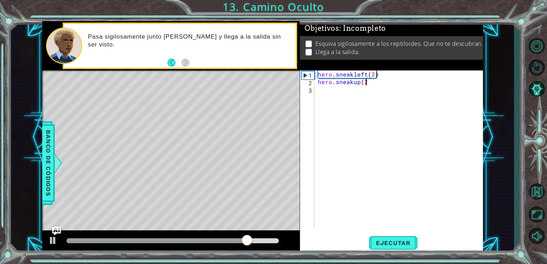
scroll to position [0, 3]
click at [403, 233] on div "hero.sneakup(2) 1 2 3 hero . sneakleft ( 2 ) hero . sneakup ( 2 ) ההההההההההההה…" at bounding box center [391, 162] width 183 height 183
click at [404, 239] on button "Ejecutar" at bounding box center [393, 243] width 49 height 18
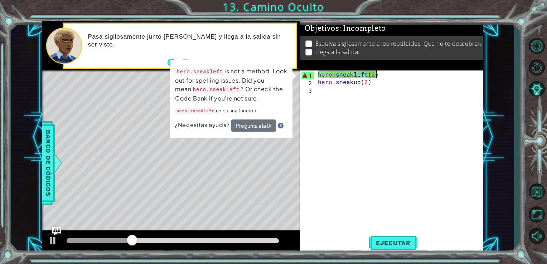
click at [387, 75] on div "hero . sneakleft ( 2 ) hero . sneakup ( 2 )" at bounding box center [401, 157] width 169 height 173
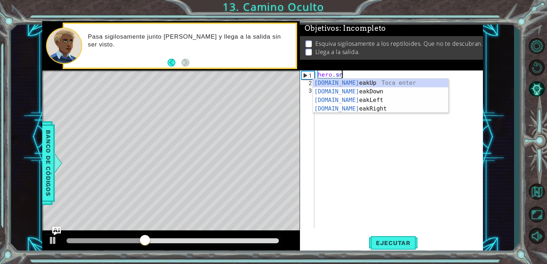
scroll to position [0, 1]
type textarea "h"
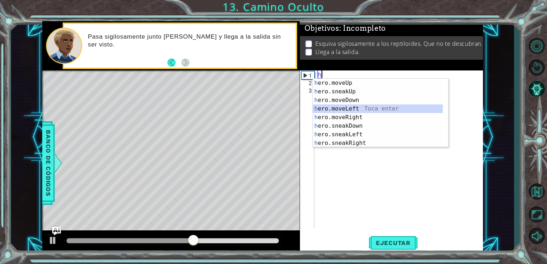
click at [368, 109] on div "h ero.moveUp Toca enter h ero.sneakUp Toca enter h ero.moveDown Toca enter h er…" at bounding box center [378, 122] width 130 height 86
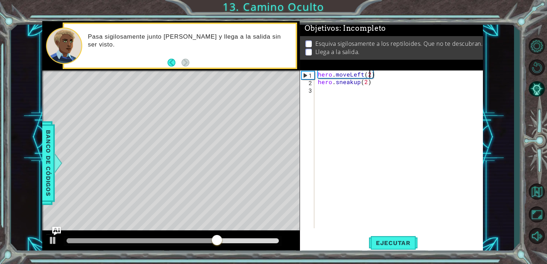
scroll to position [0, 3]
click at [394, 249] on button "Ejecutar" at bounding box center [393, 243] width 49 height 18
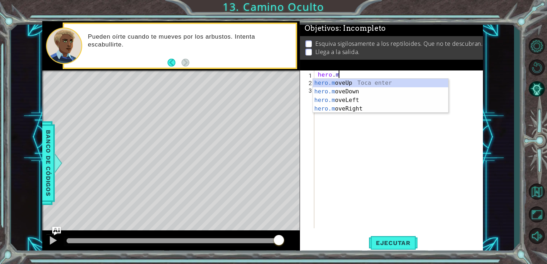
scroll to position [0, 0]
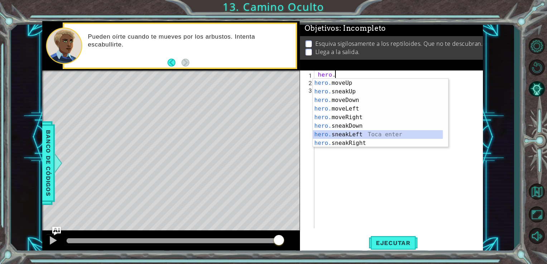
click at [354, 133] on div "hero. moveUp Toca enter hero. sneakUp Toca enter hero. moveDown Toca enter hero…" at bounding box center [378, 122] width 130 height 86
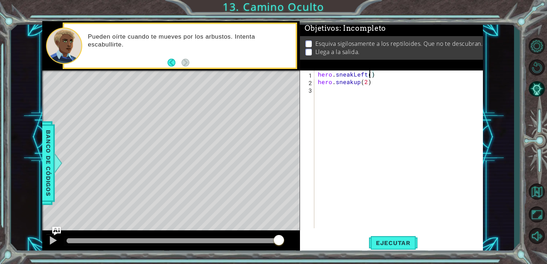
scroll to position [0, 3]
type textarea "hero.sneakLeft(2)"
click at [390, 245] on span "Ejecutar" at bounding box center [393, 243] width 49 height 7
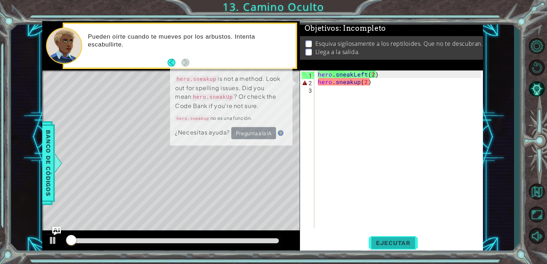
click at [390, 245] on span "Ejecutar" at bounding box center [393, 243] width 49 height 7
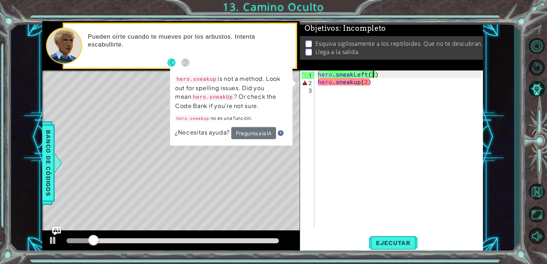
click at [379, 90] on div "hero . sneakLeft ( 2 ) hero . sneakup ( 2 )" at bounding box center [401, 157] width 169 height 173
click at [376, 85] on div "hero . sneakLeft ( 2 ) hero . sneakup ( 2 )" at bounding box center [401, 157] width 169 height 173
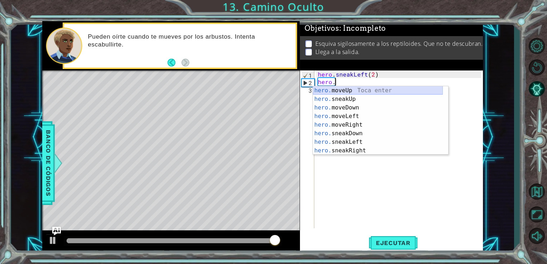
click at [355, 90] on div "hero. moveUp Toca enter hero. sneakUp Toca enter hero. moveDown Toca enter hero…" at bounding box center [378, 129] width 130 height 86
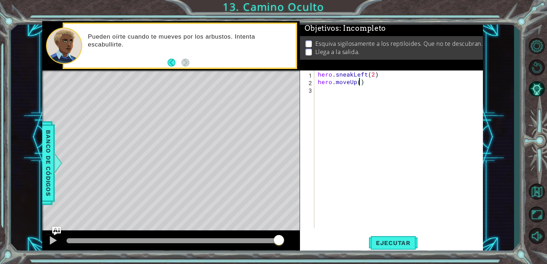
scroll to position [0, 3]
click at [390, 246] on span "Ejecutar" at bounding box center [393, 243] width 49 height 7
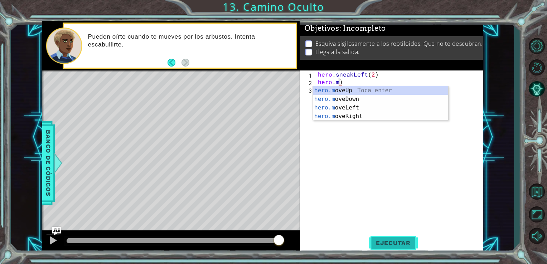
scroll to position [0, 1]
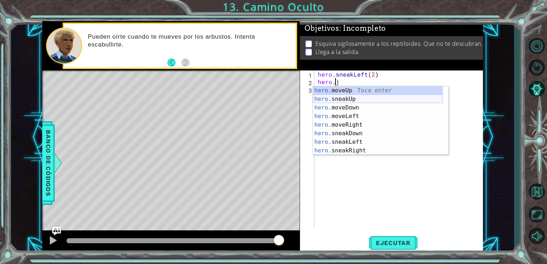
click at [372, 101] on div "hero. moveUp Toca enter hero. sneakUp Toca enter hero. moveDown Toca enter hero…" at bounding box center [378, 129] width 130 height 86
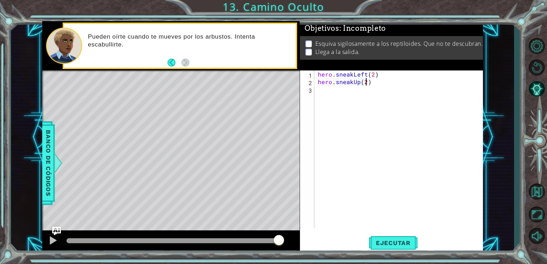
scroll to position [0, 3]
type textarea "hero.sneakUp(2)"
click at [386, 254] on div "hero.sneakUp(2) 1 2 3 hero . sneakLeft ( 2 ) hero . sneakUp ( 2 ) ההההההההההההה…" at bounding box center [391, 162] width 183 height 183
click at [385, 249] on button "Ejecutar" at bounding box center [393, 243] width 49 height 18
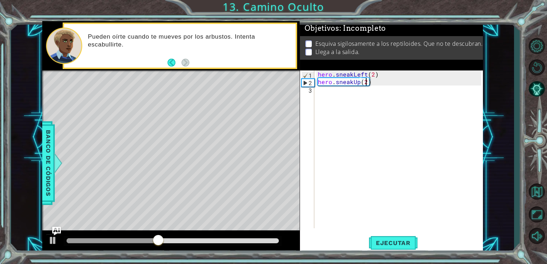
click at [319, 96] on div "hero . sneakLeft ( 2 ) hero . sneakUp ( 2 )" at bounding box center [401, 157] width 169 height 173
type textarea "j"
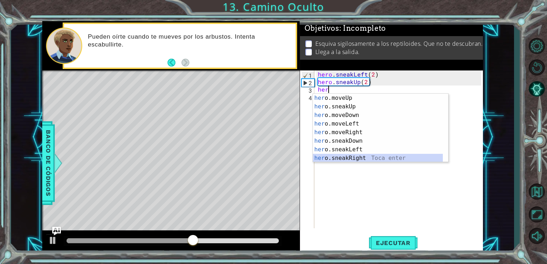
click at [360, 158] on div "her o.moveUp Toca enter her o.sneakUp Toca enter her o.moveDown Toca enter her …" at bounding box center [378, 137] width 130 height 86
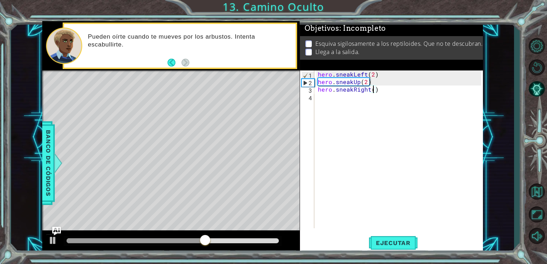
scroll to position [0, 3]
type textarea "hero.sneakRight(2)"
click at [398, 240] on span "Ejecutar" at bounding box center [393, 243] width 49 height 7
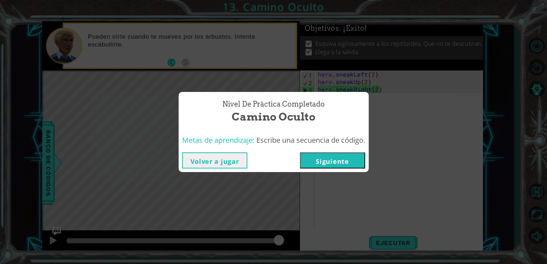
click at [345, 168] on button "Siguiente" at bounding box center [332, 161] width 65 height 16
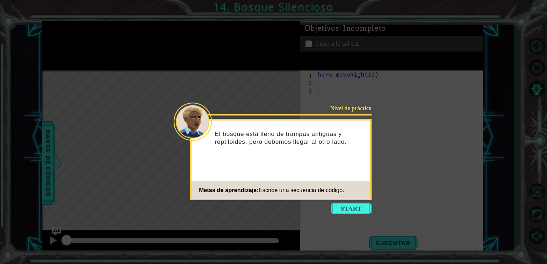
click at [356, 201] on icon at bounding box center [273, 132] width 547 height 264
click at [352, 206] on button "Start" at bounding box center [351, 208] width 41 height 11
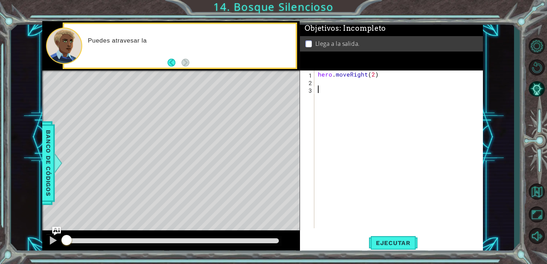
click at [352, 206] on div "hero . moveRight ( 2 )" at bounding box center [401, 157] width 169 height 173
click at [324, 83] on div "hero . moveRight ( 2 )" at bounding box center [401, 157] width 169 height 173
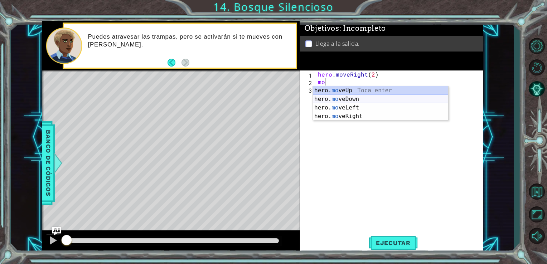
click at [337, 99] on div "hero. mo veUp Toca enter hero. mo veDown Toca enter hero. mo veLeft Toca enter …" at bounding box center [380, 112] width 135 height 52
type textarea "hero.moveDown(1)"
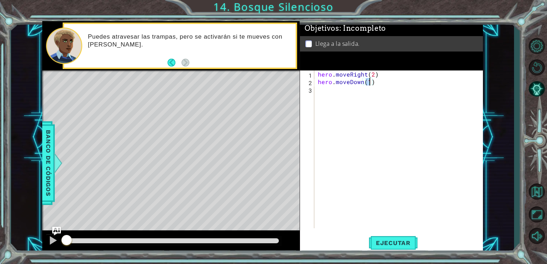
click at [340, 92] on div "hero . moveRight ( 2 ) hero . moveDown ( 1 )" at bounding box center [401, 157] width 169 height 173
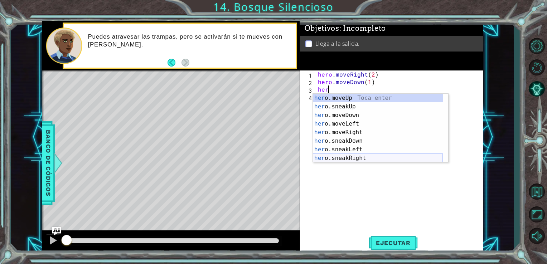
click at [338, 160] on div "her o.moveUp Toca enter her o.sneakUp Toca enter her o.moveDown Toca enter her …" at bounding box center [378, 137] width 130 height 86
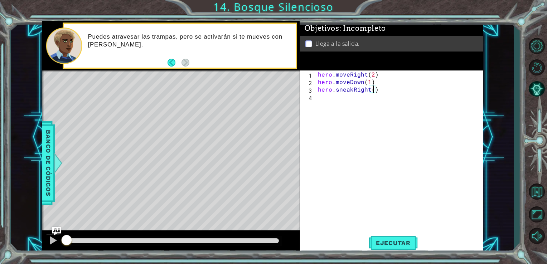
type textarea "hero.sneakRight(2)"
click at [331, 101] on div "hero . moveRight ( 2 ) hero . moveDown ( 1 ) hero . sneakRight ( 2 )" at bounding box center [401, 157] width 169 height 173
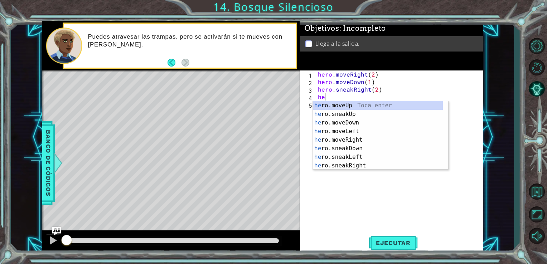
scroll to position [0, 0]
click at [342, 107] on div "hero .moveUp Toca enter hero .sneakUp Toca enter hero .moveDown Toca enter hero…" at bounding box center [378, 144] width 130 height 86
type textarea "hero.moveUp(1)"
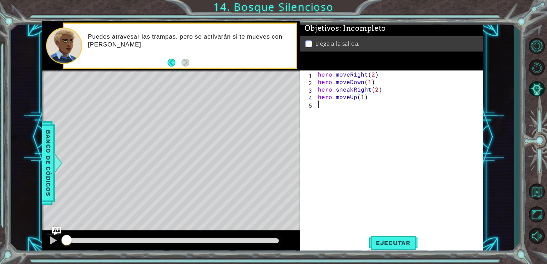
click at [339, 109] on div "hero . moveRight ( 2 ) hero . moveDown ( 1 ) hero . sneakRight ( 2 ) hero . mov…" at bounding box center [401, 157] width 169 height 173
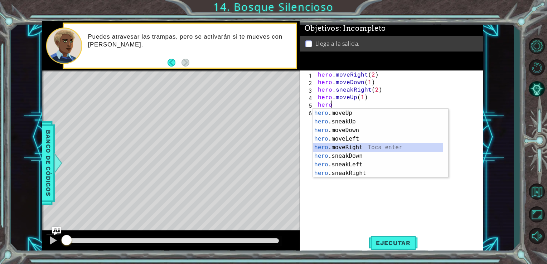
click at [343, 150] on div "hero .moveUp Toca enter hero .sneakUp Toca enter hero .moveDown Toca enter hero…" at bounding box center [378, 152] width 130 height 86
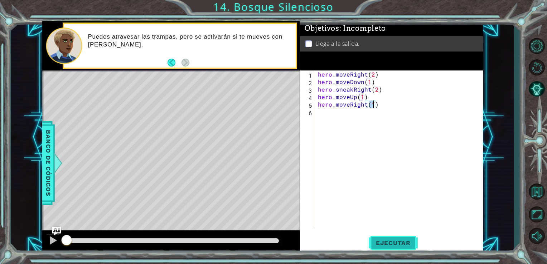
type textarea "hero.moveRight(1)"
click at [383, 246] on span "Ejecutar" at bounding box center [393, 243] width 49 height 7
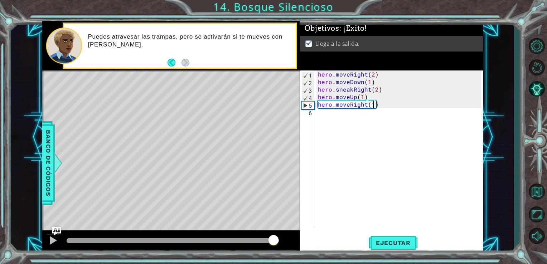
click at [278, 242] on body "1 ההההההההההההההההההההההההההההההההההההההההההההההההההההההההההההההההההההההההההההה…" at bounding box center [273, 132] width 547 height 264
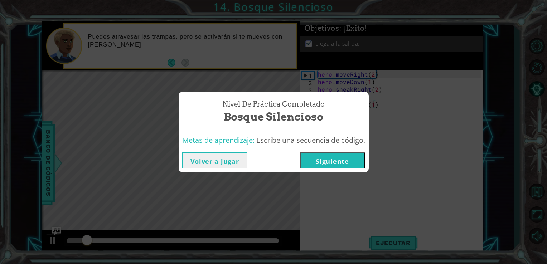
click at [328, 163] on button "Siguiente" at bounding box center [332, 161] width 65 height 16
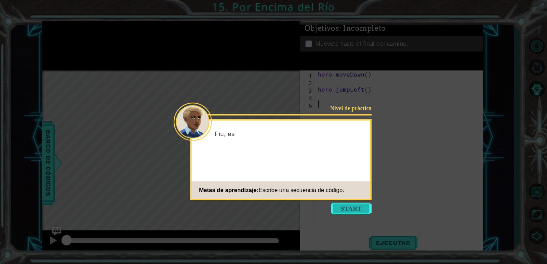
click at [351, 208] on button "Start" at bounding box center [351, 208] width 41 height 11
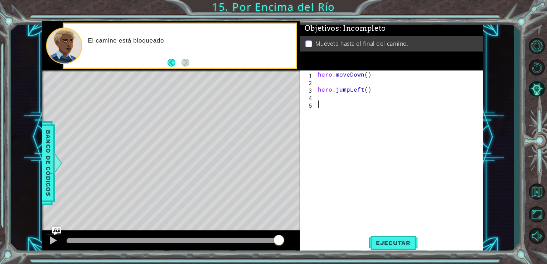
drag, startPoint x: 253, startPoint y: 240, endPoint x: 294, endPoint y: 243, distance: 41.6
click at [294, 243] on div at bounding box center [171, 242] width 258 height 23
click at [329, 78] on div "hero . moveDown ( ) hero . jumpLeft ( )" at bounding box center [401, 157] width 169 height 173
type textarea "hero.moveDown()"
click at [327, 81] on div "hero . moveDown ( ) hero . jumpLeft ( )" at bounding box center [401, 157] width 169 height 173
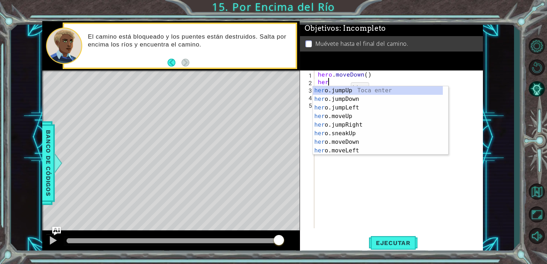
type textarea "her"
click at [342, 110] on div "her o.jumpUp Toca enter her o.jumpDown Toca enter her o.jumpLeft Toca enter her…" at bounding box center [378, 129] width 130 height 86
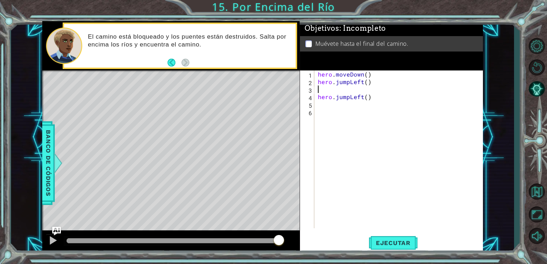
type textarea "hero.jumpLeft()"
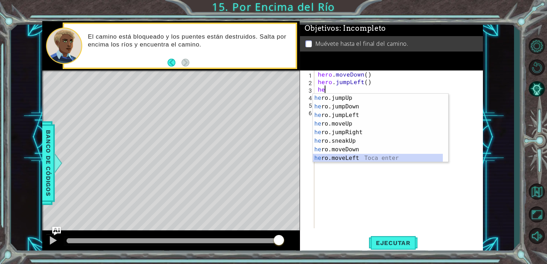
click at [340, 161] on div "he ro.jumpUp Toca enter he ro.jumpDown Toca enter he ro.jumpLeft Toca enter he …" at bounding box center [378, 137] width 130 height 86
type textarea "hero.moveLeft(1)"
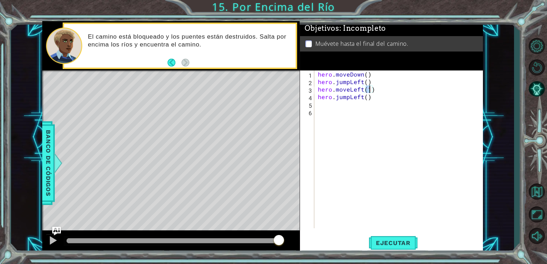
click at [338, 106] on div "hero . moveDown ( ) hero . jumpLeft ( ) hero . moveLeft ( 1 ) hero . jumpLeft (…" at bounding box center [401, 157] width 169 height 173
click at [364, 96] on div "hero . moveDown ( ) hero . jumpLeft ( ) hero . moveLeft ( 1 ) hero . jumpLeft (…" at bounding box center [401, 157] width 169 height 173
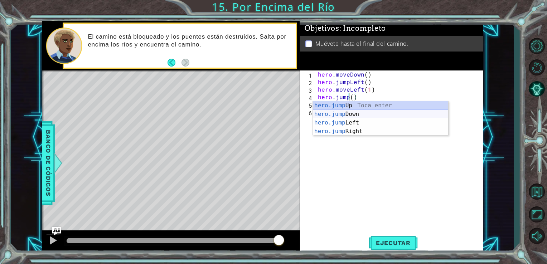
click at [359, 113] on div "hero.jump Up Toca enter hero.jump Down Toca enter hero.jump Left Toca enter her…" at bounding box center [380, 127] width 135 height 52
type textarea "hero.jumpDown"
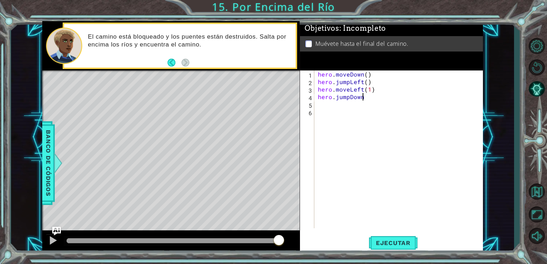
click at [348, 106] on div "hero . moveDown ( ) hero . jumpLeft ( ) hero . moveLeft ( 1 ) hero . jumpDown" at bounding box center [401, 157] width 169 height 173
type textarea "hero"
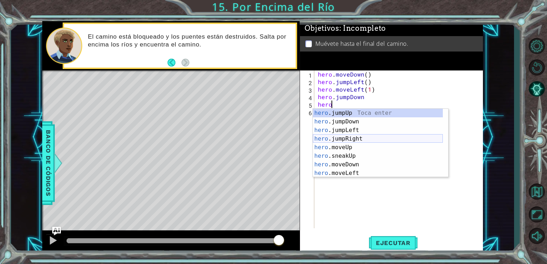
click at [344, 136] on div "hero .jumpUp Toca enter hero .jumpDown Toca enter hero .jumpLeft Toca enter her…" at bounding box center [378, 152] width 130 height 86
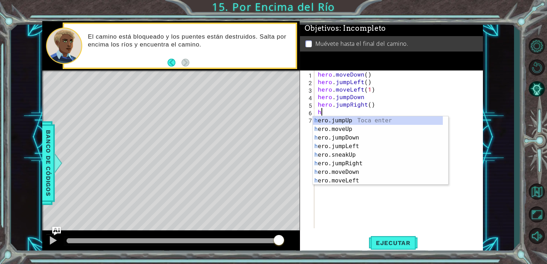
type textarea "he"
click at [345, 157] on div "he ro.jumpUp Toca enter he ro.jumpDown Toca enter he ro.jumpLeft Toca enter he …" at bounding box center [378, 159] width 130 height 86
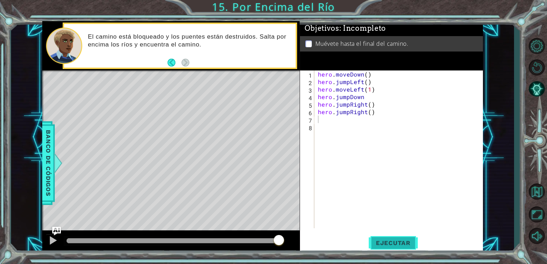
click at [386, 242] on span "Ejecutar" at bounding box center [393, 243] width 49 height 7
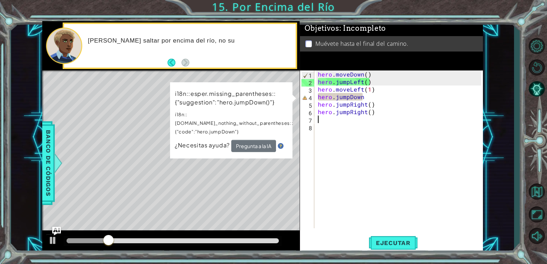
click at [321, 202] on div "hero . moveDown ( ) hero . jumpLeft ( ) hero . moveLeft ( 1 ) hero . jumpDown h…" at bounding box center [401, 157] width 169 height 173
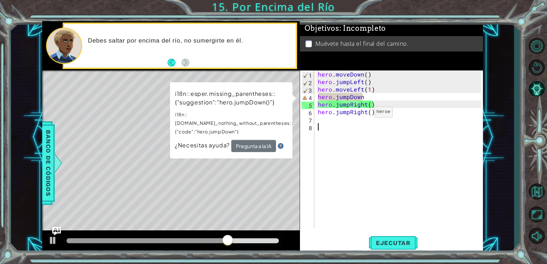
click at [362, 114] on div "hero . moveDown ( ) hero . jumpLeft ( ) hero . moveLeft ( 1 ) hero . jumpDown h…" at bounding box center [401, 157] width 169 height 173
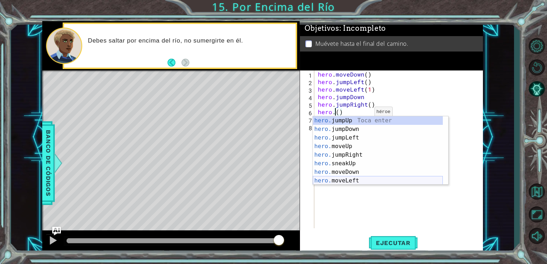
scroll to position [0, 1]
click at [347, 144] on div "hero.m oveUp Toca enter hero.m oveDown Toca enter hero.m oveLeft Toca enter her…" at bounding box center [380, 159] width 135 height 86
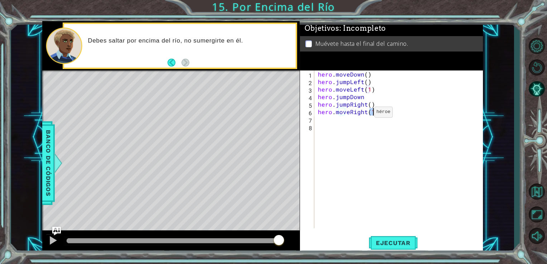
type textarea "hero.moveRight(1)"
click at [373, 179] on div "hero . moveDown ( ) hero . jumpLeft ( ) hero . moveLeft ( 1 ) hero . jumpDown h…" at bounding box center [401, 157] width 169 height 173
click at [382, 245] on span "Ejecutar" at bounding box center [393, 243] width 49 height 7
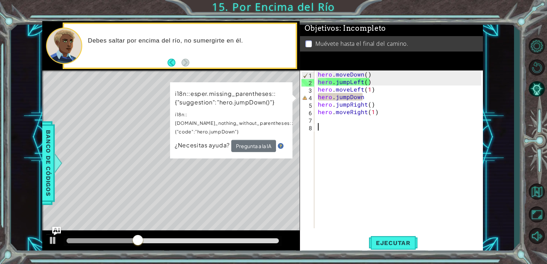
click at [358, 97] on div "hero . moveDown ( ) hero . jumpLeft ( ) hero . moveLeft ( 1 ) hero . jumpDown h…" at bounding box center [401, 157] width 169 height 173
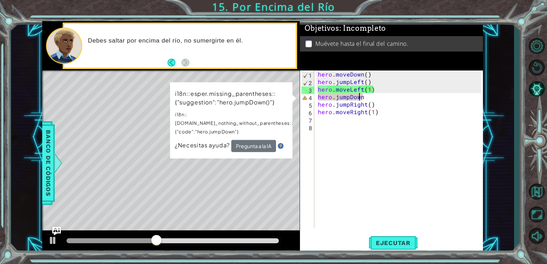
click at [361, 97] on div "hero . moveDown ( ) hero . jumpLeft ( ) hero . moveLeft ( 1 ) hero . jumpDown h…" at bounding box center [401, 157] width 169 height 173
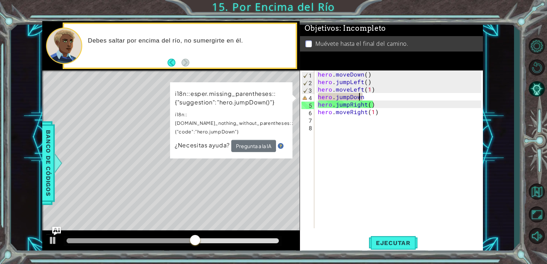
scroll to position [0, 3]
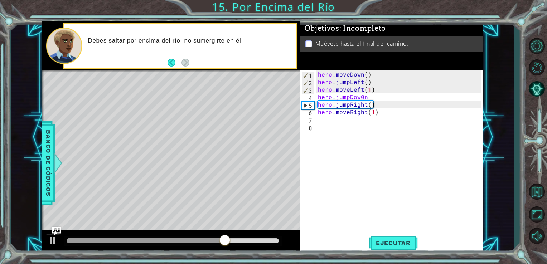
click at [362, 97] on div "hero . moveDown ( ) hero . jumpLeft ( ) hero . moveLeft ( 1 ) hero . jumpDow0n …" at bounding box center [401, 157] width 169 height 173
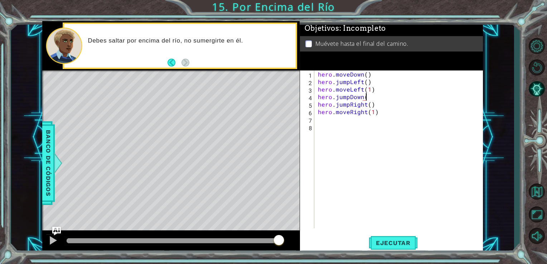
scroll to position [0, 3]
type textarea "hero.jumpDown()"
click at [393, 240] on span "Ejecutar" at bounding box center [393, 243] width 49 height 7
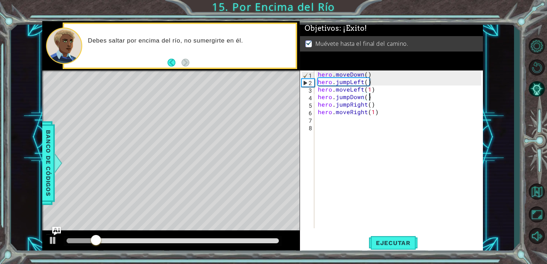
click at [277, 241] on div at bounding box center [173, 241] width 213 height 5
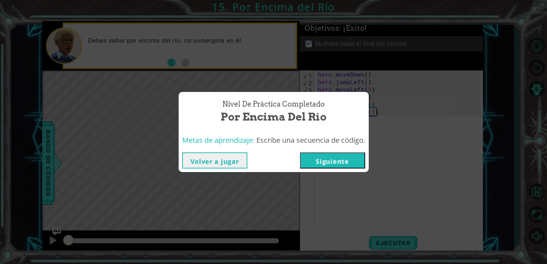
click at [333, 163] on button "Siguiente" at bounding box center [332, 161] width 65 height 16
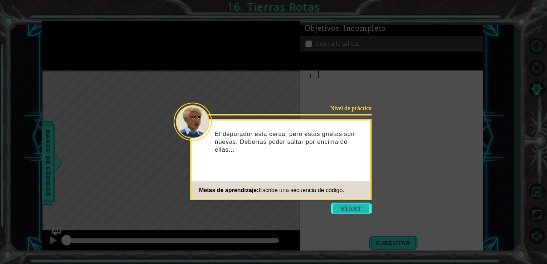
click at [348, 211] on button "Start" at bounding box center [351, 208] width 41 height 11
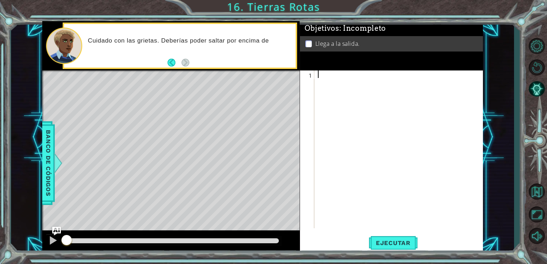
click at [347, 174] on div at bounding box center [401, 157] width 169 height 173
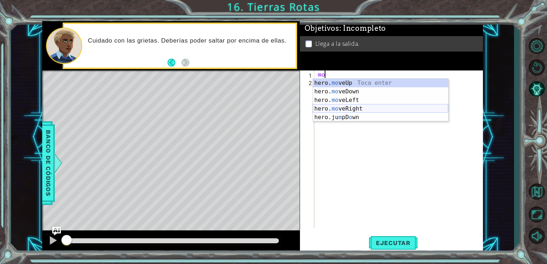
click at [337, 107] on div "hero. mo veUp Toca enter hero. mo veDown Toca enter hero. mo veLeft Toca enter …" at bounding box center [380, 109] width 135 height 60
type textarea "hero.moveRight(1)"
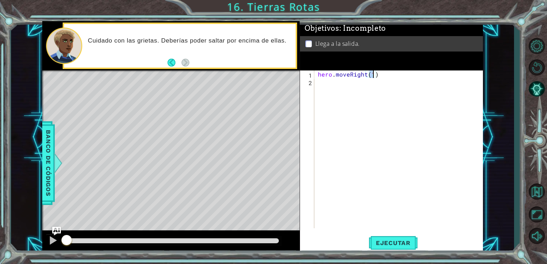
click at [330, 89] on div "hero . moveRight ( 1 )" at bounding box center [401, 157] width 169 height 173
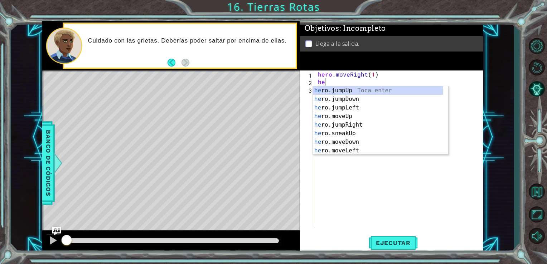
type textarea "he"
click at [336, 123] on div "he ro.jumpUp Toca enter he ro.jumpDown Toca enter he ro.jumpLeft Toca enter he …" at bounding box center [378, 129] width 130 height 86
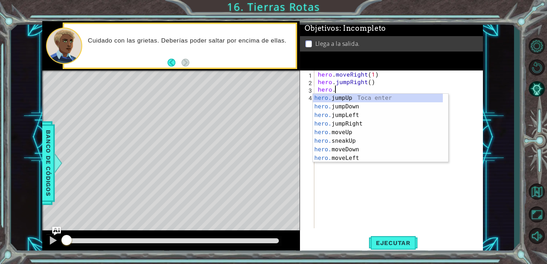
scroll to position [0, 1]
click at [346, 124] on div "hero.m oveUp Toca enter hero.m oveDown Toca enter hero.m oveLeft Toca enter her…" at bounding box center [380, 137] width 135 height 86
type textarea "hero.moveRight(1)"
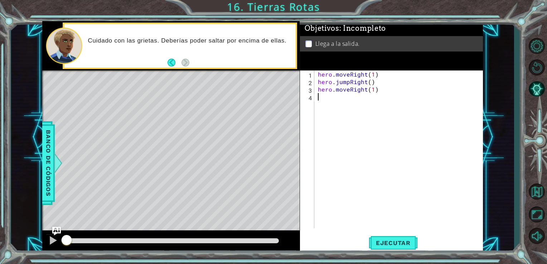
click at [331, 99] on div "hero . moveRight ( 1 ) hero . jumpRight ( ) hero . moveRight ( 1 )" at bounding box center [401, 157] width 169 height 173
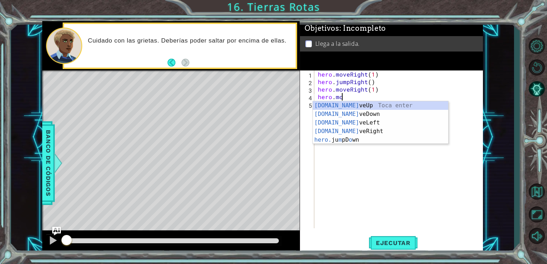
scroll to position [0, 1]
click at [330, 105] on div "[DOMAIN_NAME] veUp Toca enter [DOMAIN_NAME] veDown Toca enter [DOMAIN_NAME] veL…" at bounding box center [380, 131] width 135 height 60
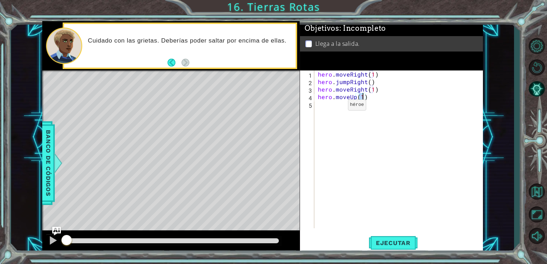
click at [336, 107] on div "hero . moveRight ( 1 ) hero . jumpRight ( ) hero . moveRight ( 1 ) hero . moveU…" at bounding box center [401, 157] width 169 height 173
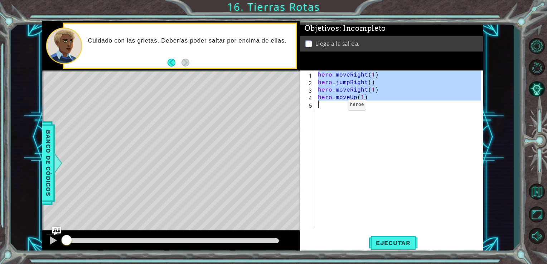
type textarea "hero.moveUp(1)"
click at [337, 111] on div "hero . moveRight ( 1 ) hero . jumpRight ( ) hero . moveRight ( 1 ) hero . moveU…" at bounding box center [399, 150] width 165 height 158
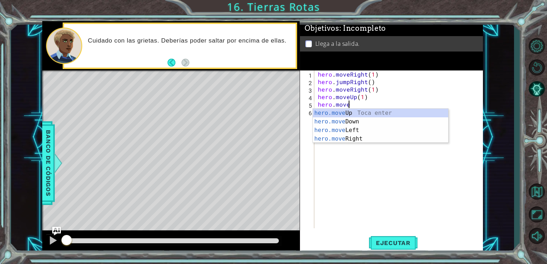
scroll to position [0, 1]
click at [348, 114] on div "hero.move Up Toca enter hero.move Down Toca enter hero.move Left Toca enter her…" at bounding box center [380, 135] width 135 height 52
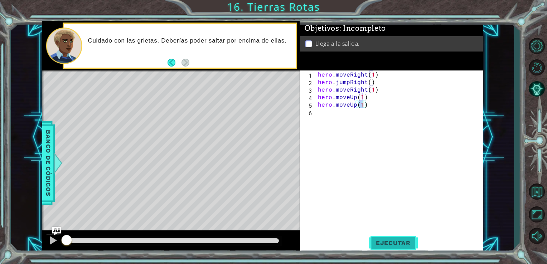
type textarea "hero.moveUp(1)"
click at [395, 241] on span "Ejecutar" at bounding box center [393, 243] width 49 height 7
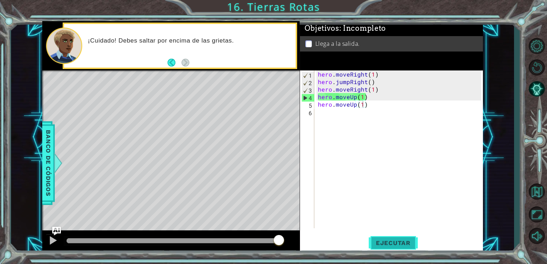
click at [394, 241] on span "Ejecutar" at bounding box center [393, 243] width 49 height 7
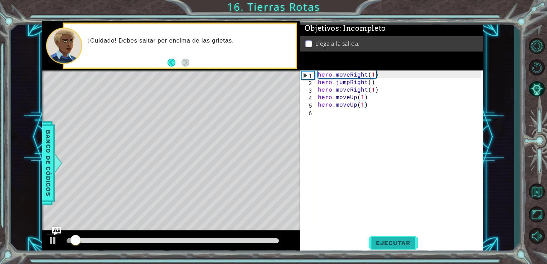
click at [394, 241] on span "Ejecutar" at bounding box center [393, 243] width 49 height 7
click at [403, 213] on div "hero . moveRight ( 1 ) hero . jumpRight ( ) hero . moveRight ( 1 ) hero . moveU…" at bounding box center [401, 157] width 169 height 173
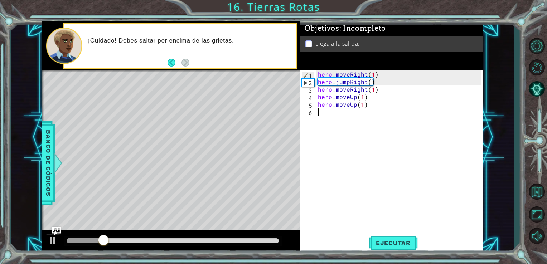
scroll to position [0, 0]
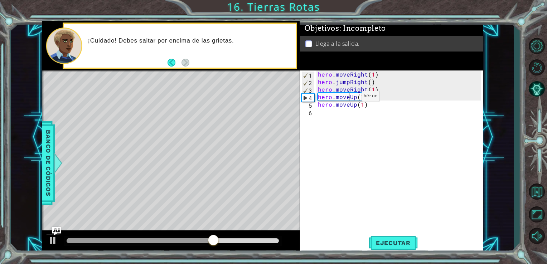
click at [349, 98] on div "hero . moveRight ( 1 ) hero . jumpRight ( ) hero . moveRight ( 1 ) hero . moveU…" at bounding box center [401, 157] width 169 height 173
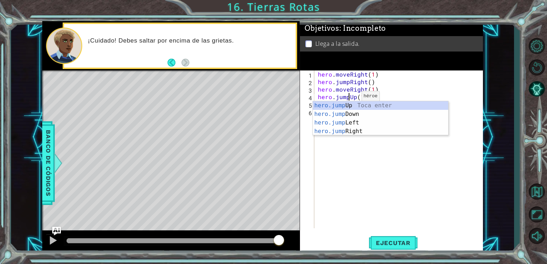
scroll to position [0, 2]
type textarea "hero.jumpUp(1)"
click at [389, 244] on span "Ejecutar" at bounding box center [393, 243] width 49 height 7
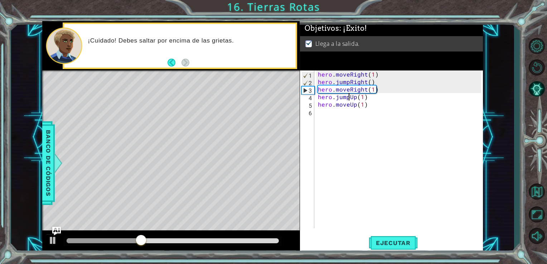
click at [278, 241] on div at bounding box center [173, 241] width 213 height 5
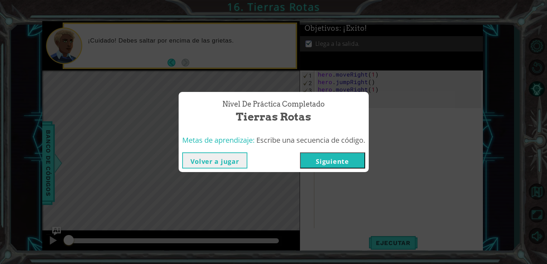
click at [337, 163] on button "Siguiente" at bounding box center [332, 161] width 65 height 16
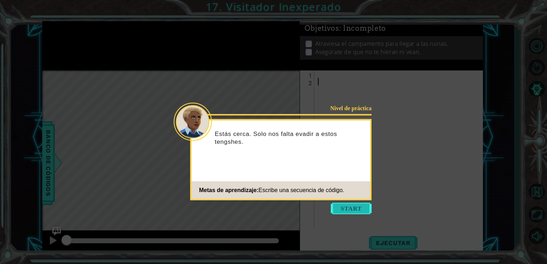
click at [355, 206] on button "Start" at bounding box center [351, 208] width 41 height 11
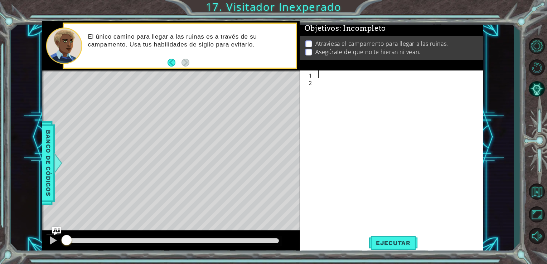
click at [326, 75] on div at bounding box center [401, 157] width 169 height 173
click at [331, 76] on div at bounding box center [401, 157] width 169 height 173
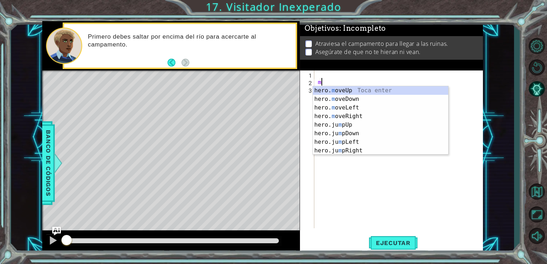
click at [380, 163] on div "m" at bounding box center [401, 157] width 169 height 173
type textarea "m"
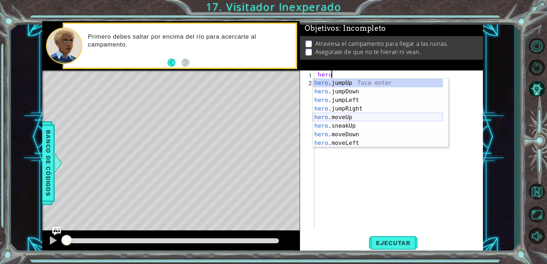
click at [352, 120] on div "hero .jumpUp Toca enter hero .jumpDown Toca enter hero .jumpLeft Toca enter her…" at bounding box center [378, 122] width 130 height 86
type textarea "hero.moveUp(1)"
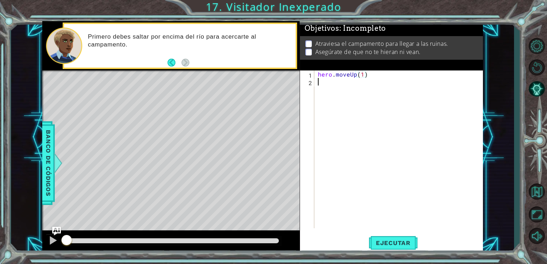
click at [331, 81] on div "hero . moveUp ( 1 )" at bounding box center [401, 157] width 169 height 173
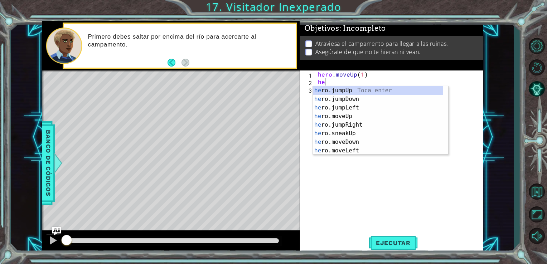
type textarea "hero"
click at [346, 114] on div "hero .jumpUp Toca enter hero .jumpDown Toca enter hero .jumpLeft Toca enter her…" at bounding box center [378, 129] width 130 height 86
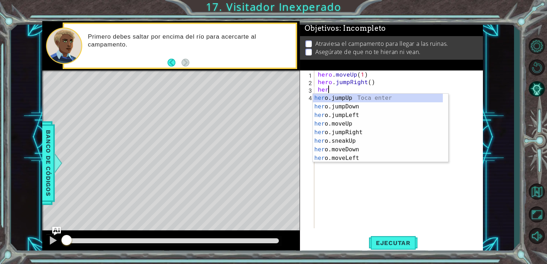
type textarea "hero"
click at [347, 107] on div "hero .jumpUp Toca enter hero .jumpDown Toca enter hero .jumpLeft Toca enter her…" at bounding box center [378, 137] width 130 height 86
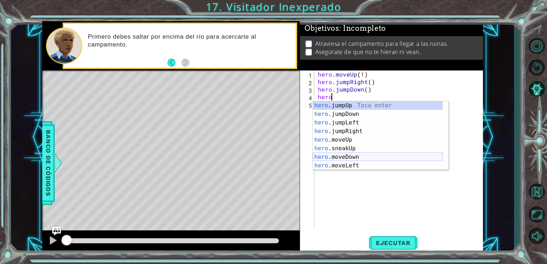
scroll to position [0, 0]
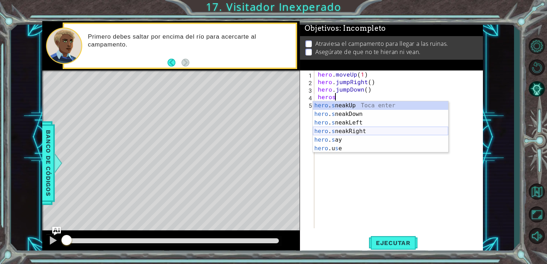
click at [347, 130] on div "hero . s neakUp Toca enter hero . s neakDown Toca enter hero . s neakLeft Toca …" at bounding box center [380, 135] width 135 height 69
type textarea "hero.sneakRight(1)"
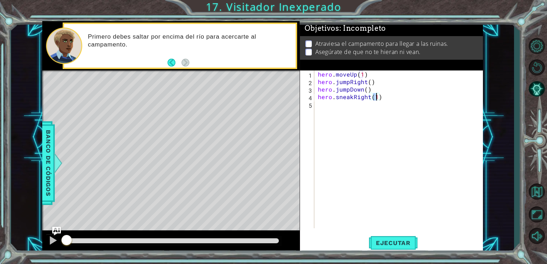
click at [345, 107] on div "hero . moveUp ( 1 ) hero . jumpRight ( ) hero . jumpDown ( ) hero . sneakRight …" at bounding box center [401, 157] width 169 height 173
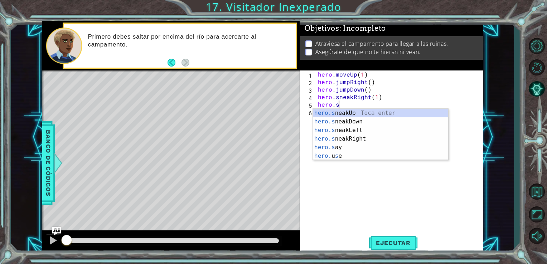
scroll to position [0, 1]
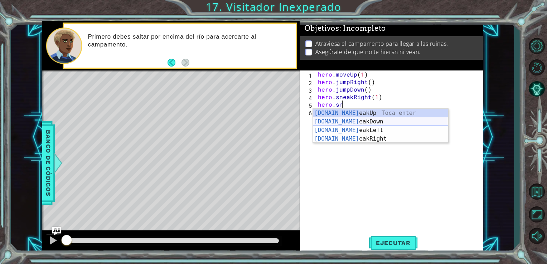
click at [344, 121] on div "[DOMAIN_NAME] eakUp Toca enter [DOMAIN_NAME] eakDown Toca enter [DOMAIN_NAME] e…" at bounding box center [380, 135] width 135 height 52
type textarea "hero.sneakDown(1)"
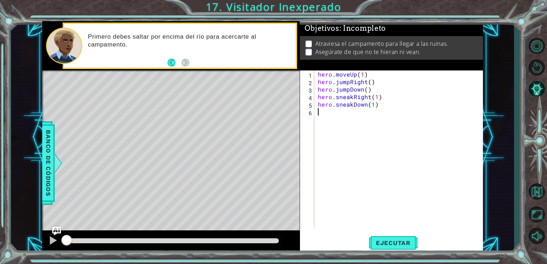
click at [344, 121] on div "hero . moveUp ( 1 ) hero . jumpRight ( ) hero . jumpDown ( ) hero . sneakRight …" at bounding box center [401, 157] width 169 height 173
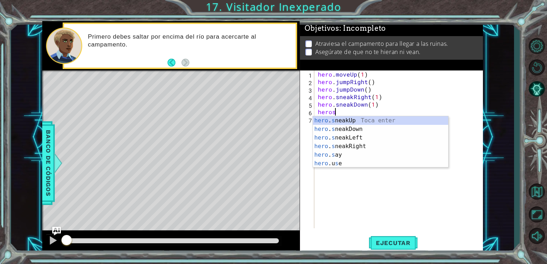
scroll to position [0, 1]
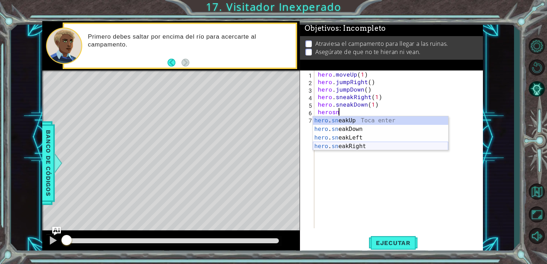
click at [352, 146] on div "hero . sn eakUp Toca enter hero . sn eakDown Toca enter hero . sn eakLeft Toca …" at bounding box center [380, 142] width 135 height 52
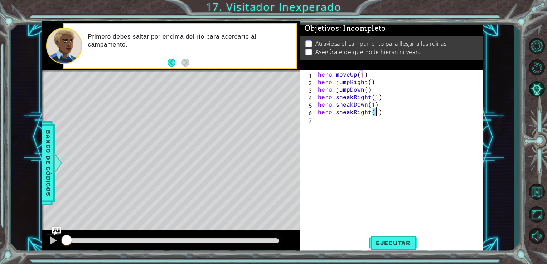
type textarea "hero.sneakRight(2)"
click at [367, 118] on div "hero . moveUp ( 1 ) hero . jumpRight ( ) hero . jumpDown ( ) hero . sneakRight …" at bounding box center [401, 157] width 169 height 173
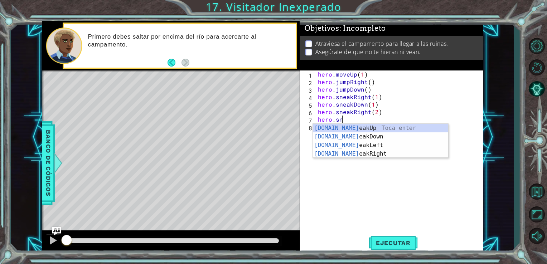
scroll to position [0, 1]
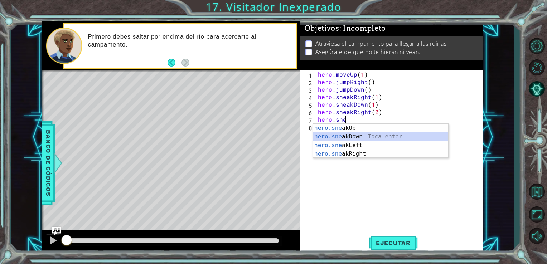
click at [350, 134] on div "hero.sne akUp Toca enter hero.sne akDown Toca enter hero.sne akLeft Toca enter …" at bounding box center [380, 150] width 135 height 52
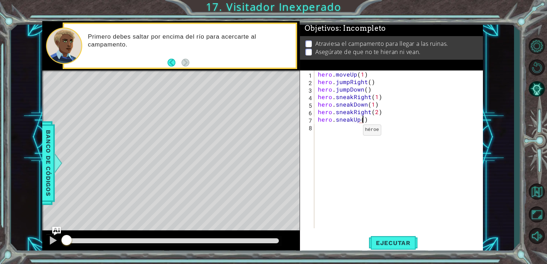
scroll to position [0, 3]
click at [387, 241] on span "Ejecutar" at bounding box center [393, 243] width 49 height 7
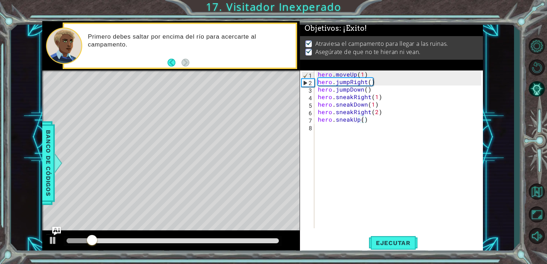
click at [273, 244] on div at bounding box center [173, 241] width 219 height 10
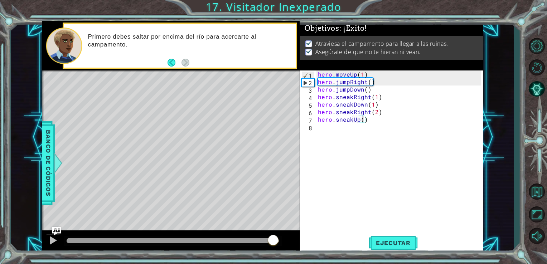
click at [273, 243] on div at bounding box center [173, 241] width 213 height 5
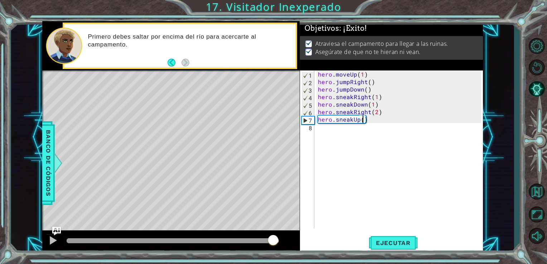
scroll to position [0, 3]
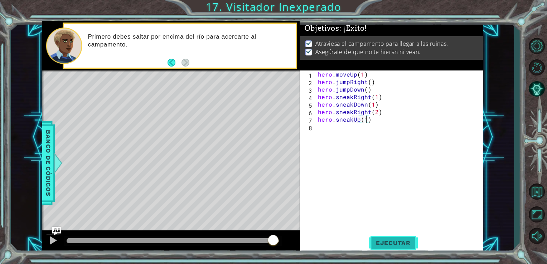
type textarea "hero.sneakUp(1)"
click at [391, 245] on span "Ejecutar" at bounding box center [393, 243] width 49 height 7
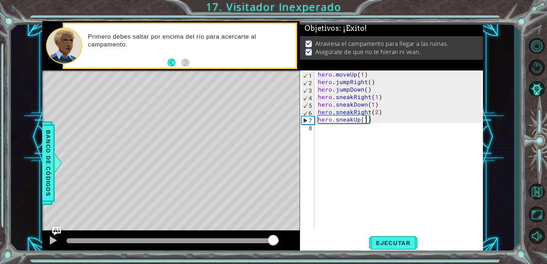
click at [274, 242] on div at bounding box center [173, 241] width 213 height 5
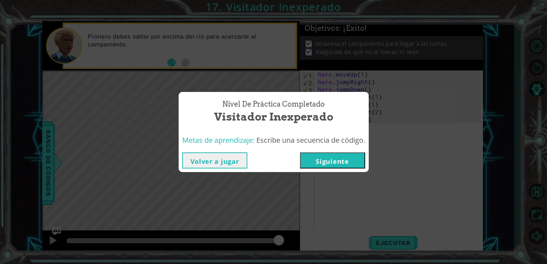
click at [330, 160] on button "Siguiente" at bounding box center [332, 161] width 65 height 16
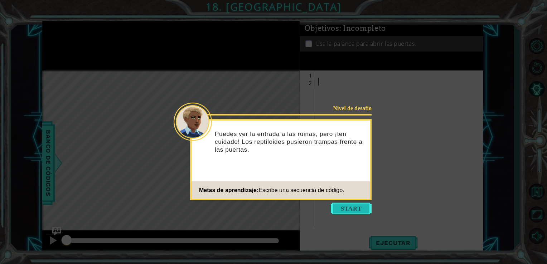
click at [352, 208] on button "Start" at bounding box center [351, 208] width 41 height 11
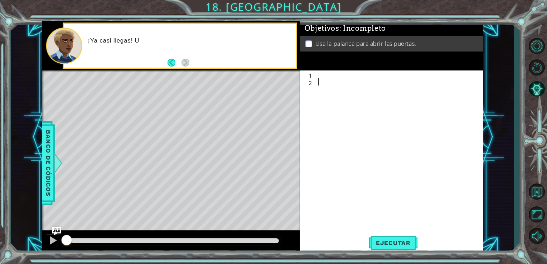
click at [327, 77] on div at bounding box center [401, 157] width 169 height 173
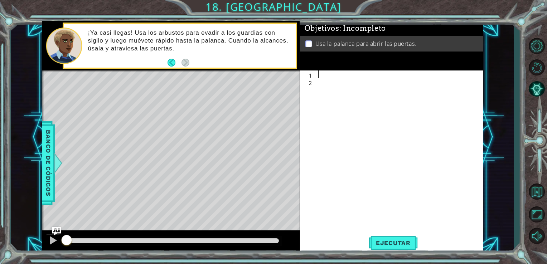
click at [323, 73] on div at bounding box center [401, 157] width 169 height 173
click at [312, 77] on div "1" at bounding box center [308, 76] width 13 height 8
click at [383, 79] on div at bounding box center [401, 157] width 169 height 173
type textarea "m"
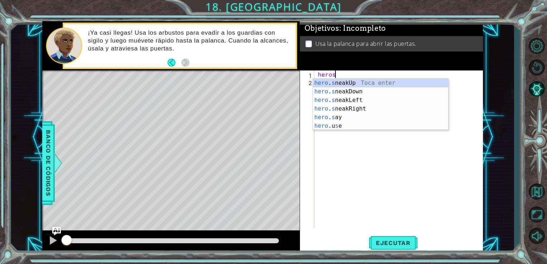
scroll to position [0, 1]
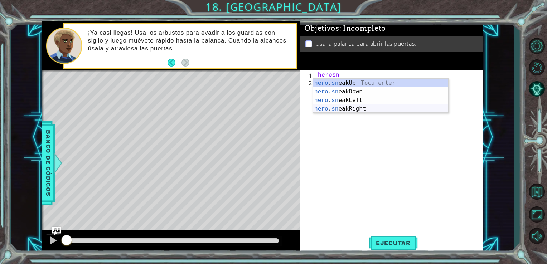
click at [342, 109] on div "hero . sn eakUp Toca enter hero . sn eakDown Toca enter hero . sn eakLeft Toca …" at bounding box center [380, 105] width 135 height 52
type textarea "hero.sneakRight(1)"
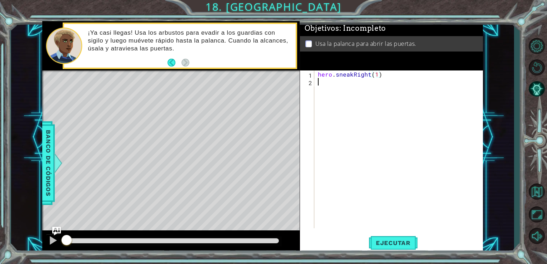
click at [338, 92] on div "hero . sneakRight ( 1 )" at bounding box center [401, 157] width 169 height 173
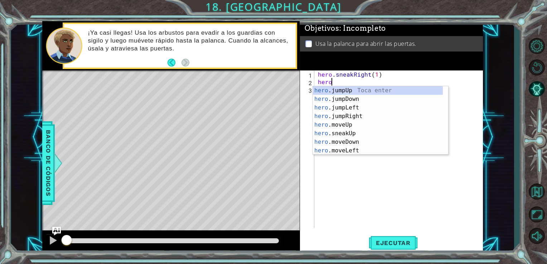
scroll to position [0, 0]
click at [349, 133] on div "hero. jumpUp Toca enter hero. jumpDown Toca enter hero. jumpLeft Toca enter her…" at bounding box center [378, 129] width 130 height 86
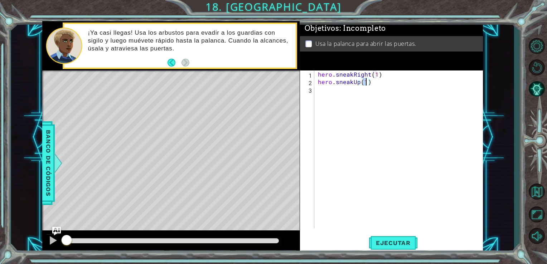
type textarea "hero.sneakUp(2)"
click at [351, 100] on div "hero . sneakRight ( 1 ) hero . sneakUp ( 2 )" at bounding box center [401, 157] width 169 height 173
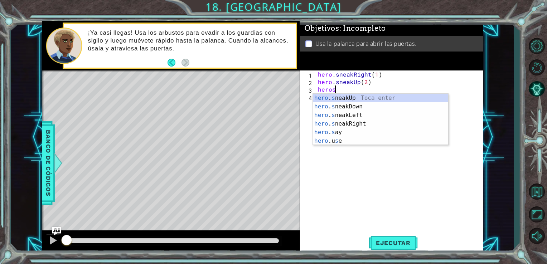
scroll to position [0, 1]
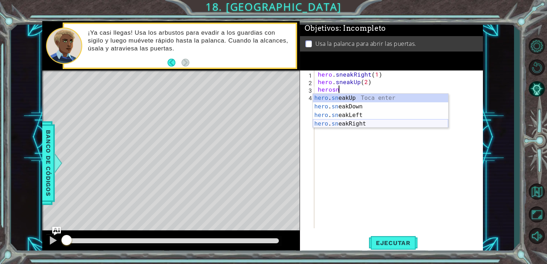
click at [361, 123] on div "hero . sn eakUp Toca enter hero . sn eakDown Toca enter hero . sn eakLeft Toca …" at bounding box center [380, 120] width 135 height 52
type textarea "hero.sneakRight(1)"
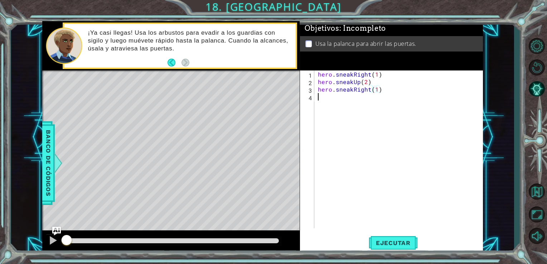
click at [353, 109] on div "hero . sneakRight ( 1 ) hero . sneakUp ( 2 ) hero . sneakRight ( 1 )" at bounding box center [401, 157] width 169 height 173
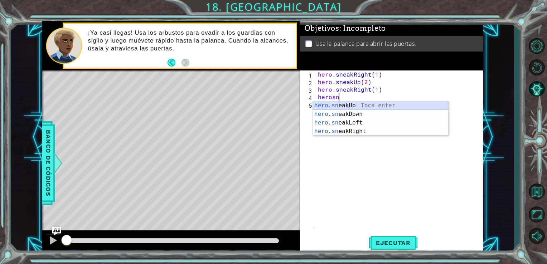
click at [353, 109] on div "hero . sn eakUp Toca enter hero . sn eakDown Toca enter hero . sn eakLeft Toca …" at bounding box center [380, 127] width 135 height 52
type textarea "hero.sneakUp(1)"
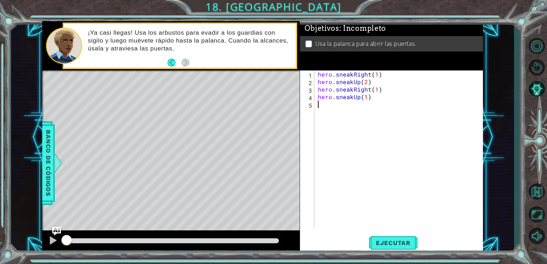
click at [353, 109] on div "hero . sneakRight ( 1 ) hero . sneakUp ( 2 ) hero . sneakRight ( 1 ) hero . sne…" at bounding box center [401, 157] width 169 height 173
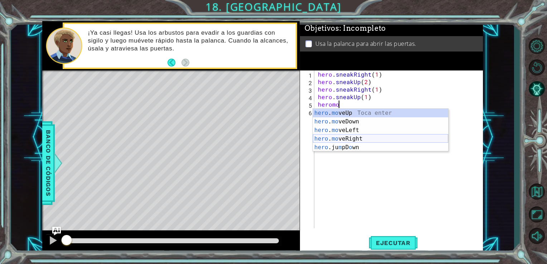
click at [344, 140] on div "hero . mo veUp Toca enter hero . mo veDown Toca enter hero . mo veLeft Toca ent…" at bounding box center [380, 139] width 135 height 60
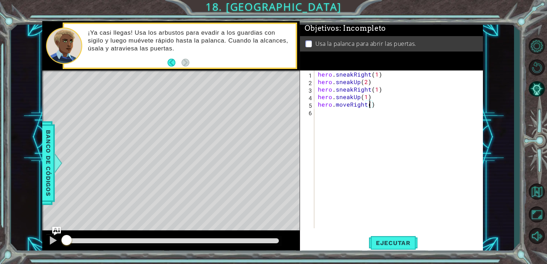
type textarea "hero.moveRight(2)"
click at [337, 121] on div "hero . sneakRight ( 1 ) hero . sneakUp ( 2 ) hero . sneakRight ( 1 ) hero . sne…" at bounding box center [401, 157] width 169 height 173
click at [365, 105] on div "hero . sneakRight ( 1 ) hero . sneakUp ( 2 ) hero . sneakRight ( 1 ) hero . sne…" at bounding box center [401, 157] width 169 height 173
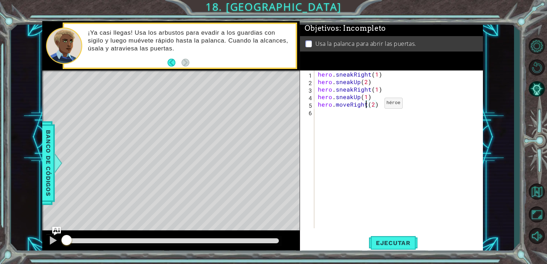
click at [372, 105] on div "hero . sneakRight ( 1 ) hero . sneakUp ( 2 ) hero . sneakRight ( 1 ) hero . sne…" at bounding box center [401, 157] width 169 height 173
type textarea "hero.moveRight()"
click at [362, 115] on div "hero . sneakRight ( 1 ) hero . sneakUp ( 2 ) hero . sneakRight ( 1 ) hero . sne…" at bounding box center [401, 157] width 169 height 173
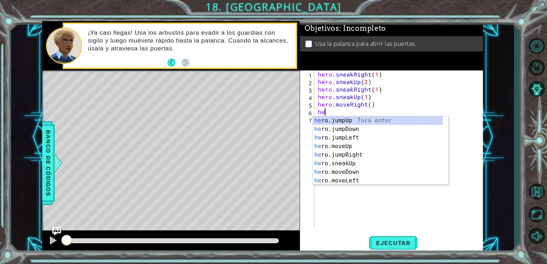
type textarea "hero"
click at [352, 145] on div "hero .jumpUp Toca enter hero .jumpDown Toca enter hero .jumpLeft Toca enter her…" at bounding box center [378, 159] width 130 height 86
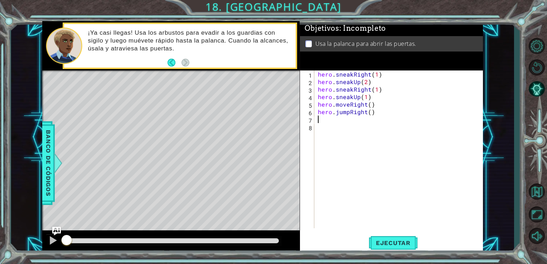
click at [359, 120] on div "hero . sneakRight ( 1 ) hero . sneakUp ( 2 ) hero . sneakRight ( 1 ) hero . sne…" at bounding box center [401, 157] width 169 height 173
click at [369, 104] on div "hero . sneakRight ( 1 ) hero . sneakUp ( 2 ) hero . sneakRight ( 1 ) hero . sne…" at bounding box center [401, 157] width 169 height 173
type textarea "hero.moveRight(1)"
click at [359, 123] on div "hero . sneakRight ( 1 ) hero . sneakUp ( 2 ) hero . sneakRight ( 1 ) hero . sne…" at bounding box center [401, 157] width 169 height 173
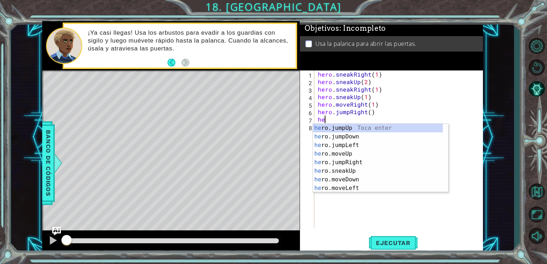
scroll to position [0, 0]
type textarea "hero"
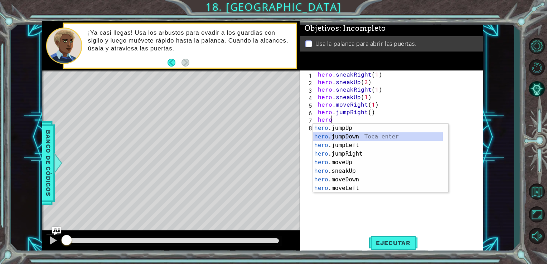
click at [338, 136] on div "hero .jumpUp Toca enter hero .jumpDown Toca enter hero .jumpLeft Toca enter her…" at bounding box center [378, 167] width 130 height 86
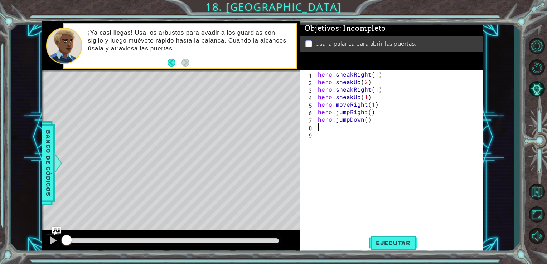
type textarea "j"
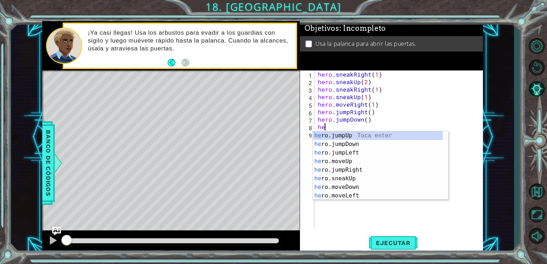
type textarea "her"
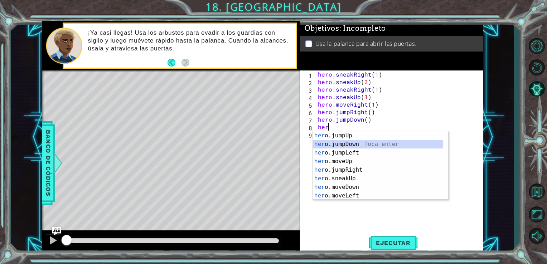
click at [344, 147] on div "her o.jumpUp Toca enter her o.jumpDown Toca enter her o.jumpLeft Toca enter her…" at bounding box center [378, 174] width 130 height 86
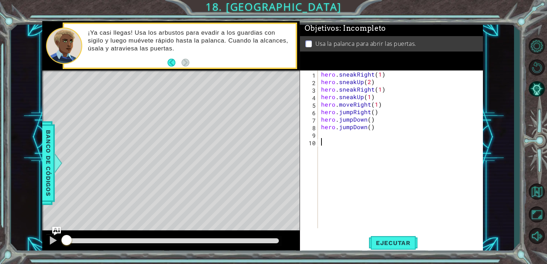
click at [344, 147] on div "hero . sneakRight ( 1 ) hero . sneakUp ( 2 ) hero . sneakRight ( 1 ) hero . sne…" at bounding box center [402, 157] width 165 height 173
click at [335, 135] on div "hero . sneakRight ( 1 ) hero . sneakUp ( 2 ) hero . sneakRight ( 1 ) hero . sne…" at bounding box center [402, 157] width 165 height 173
click at [364, 120] on div "hero . sneakRight ( 1 ) hero . sneakUp ( 2 ) hero . sneakRight ( 1 ) hero . sne…" at bounding box center [402, 157] width 165 height 173
click at [365, 117] on div "hero . sneakRight ( 1 ) hero . sneakUp ( 2 ) hero . sneakRight ( 1 ) hero . sne…" at bounding box center [402, 157] width 165 height 173
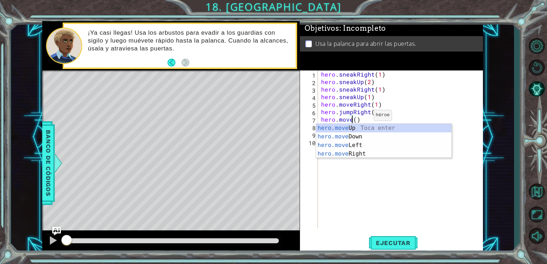
scroll to position [0, 1]
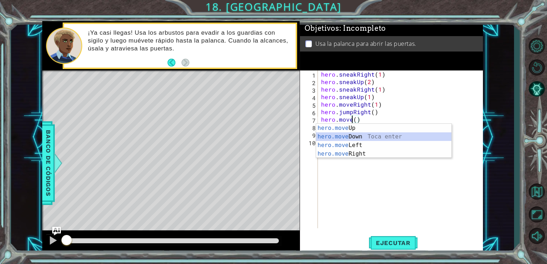
click at [377, 136] on div "hero.move Up Toca enter hero.move Down Toca enter hero.move Left Toca enter her…" at bounding box center [383, 150] width 135 height 52
type textarea "hero.moveDown(1)"
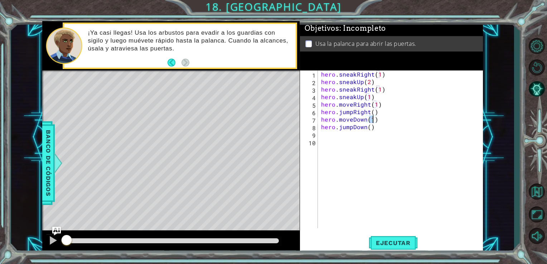
click at [343, 138] on div "hero . sneakRight ( 1 ) hero . sneakUp ( 2 ) hero . sneakRight ( 1 ) hero . sne…" at bounding box center [402, 157] width 165 height 173
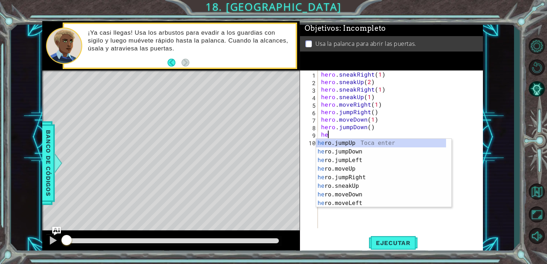
scroll to position [0, 0]
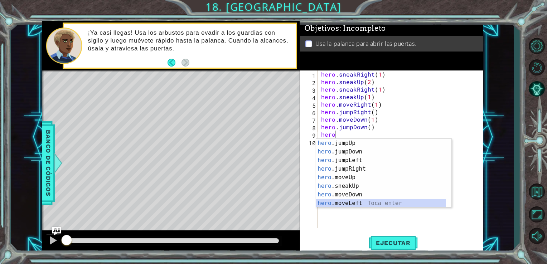
click at [349, 201] on div "hero .jumpUp Toca enter hero .jumpDown Toca enter hero .jumpLeft Toca enter her…" at bounding box center [381, 182] width 130 height 86
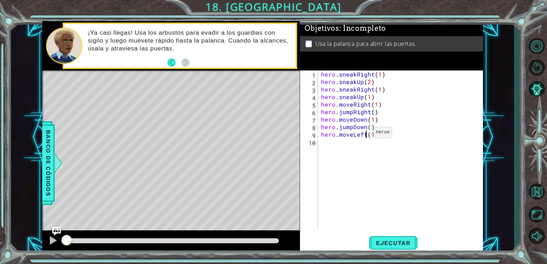
click at [365, 134] on div "hero . sneakRight ( 1 ) hero . sneakUp ( 2 ) hero . sneakRight ( 1 ) hero . sne…" at bounding box center [402, 157] width 165 height 173
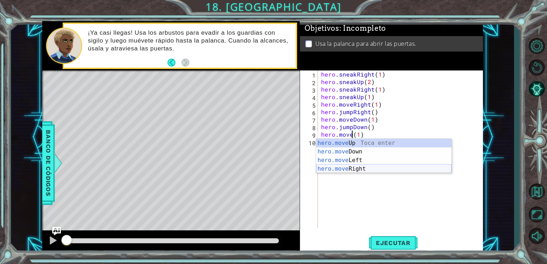
click at [361, 171] on div "hero.move Up Toca enter hero.move Down Toca enter hero.move Left Toca enter her…" at bounding box center [383, 165] width 135 height 52
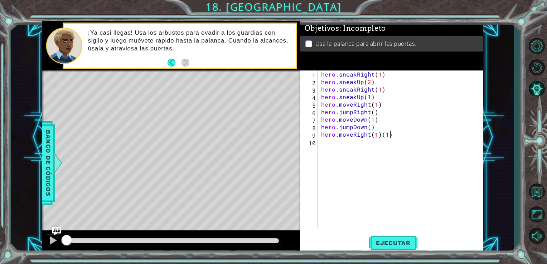
click at [398, 135] on div "hero . sneakRight ( 1 ) hero . sneakUp ( 2 ) hero . sneakRight ( 1 ) hero . sne…" at bounding box center [402, 157] width 165 height 173
type textarea "hero.moveRight(1)"
click at [384, 148] on div "hero . sneakRight ( 1 ) hero . sneakUp ( 2 ) hero . sneakRight ( 1 ) hero . sne…" at bounding box center [402, 157] width 165 height 173
click at [375, 133] on div "hero . sneakRight ( 1 ) hero . sneakUp ( 2 ) hero . sneakRight ( 1 ) hero . sne…" at bounding box center [402, 157] width 165 height 173
type textarea "hero.moveRight(2)"
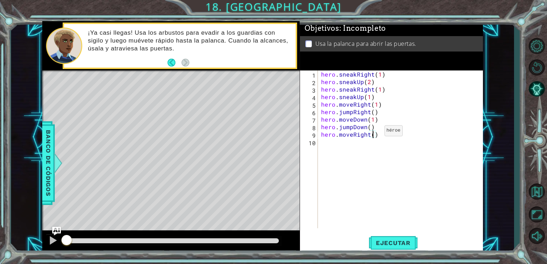
scroll to position [0, 3]
click at [357, 145] on div "hero . sneakRight ( 1 ) hero . sneakUp ( 2 ) hero . sneakRight ( 1 ) hero . sne…" at bounding box center [402, 157] width 165 height 173
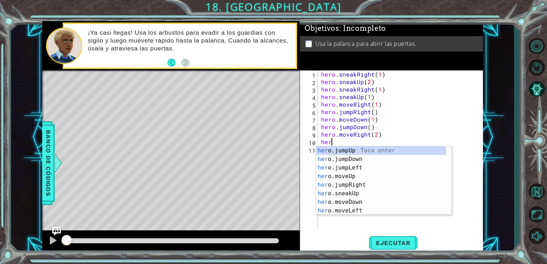
scroll to position [0, 0]
type textarea "hero"
click at [357, 151] on div "hero .jumpUp Toca enter hero .jumpDown Toca enter hero .jumpLeft Toca enter her…" at bounding box center [381, 190] width 130 height 86
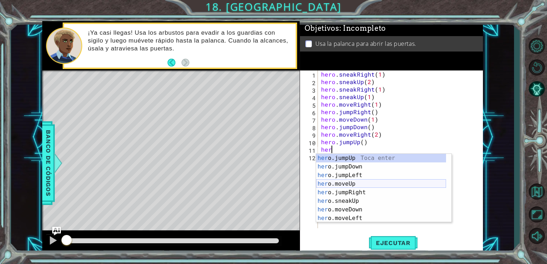
click at [345, 186] on div "her o.jumpUp Toca enter her o.jumpDown Toca enter her o.jumpLeft Toca enter her…" at bounding box center [381, 197] width 130 height 86
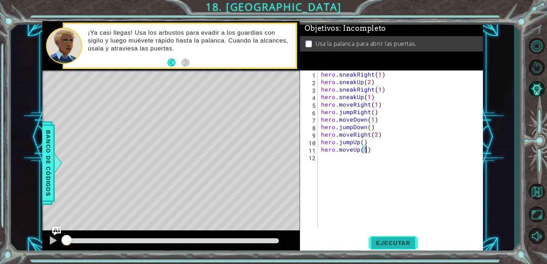
type textarea "hero.moveUp(1)"
click at [388, 242] on span "Ejecutar" at bounding box center [393, 243] width 49 height 7
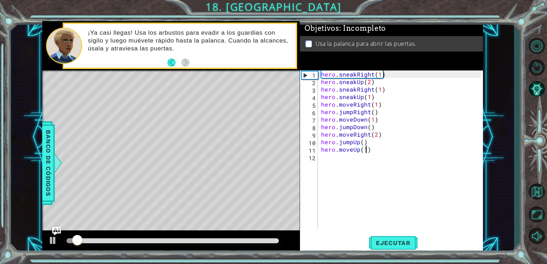
click at [341, 161] on div "hero . sneakRight ( 1 ) hero . sneakUp ( 2 ) hero . sneakRight ( 1 ) hero . sne…" at bounding box center [402, 157] width 165 height 173
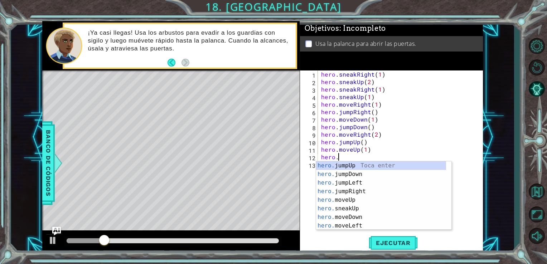
scroll to position [0, 1]
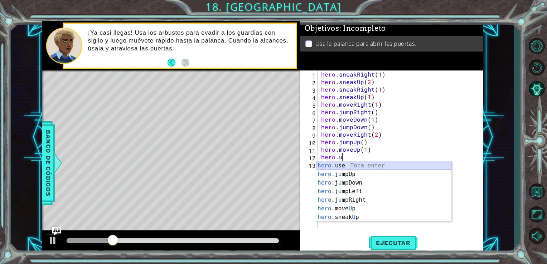
click at [345, 165] on div "hero.u se Toca enter hero. j u mpUp Toca enter hero. j u mpDown Toca enter hero…" at bounding box center [383, 200] width 135 height 77
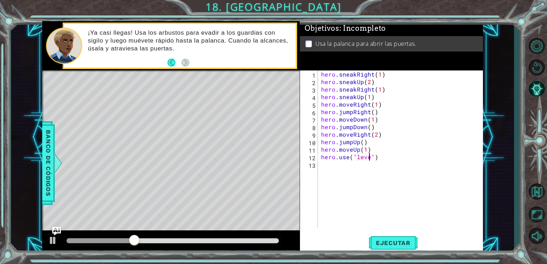
scroll to position [0, 3]
click at [268, 244] on div at bounding box center [173, 241] width 219 height 10
click at [276, 240] on div at bounding box center [173, 241] width 213 height 5
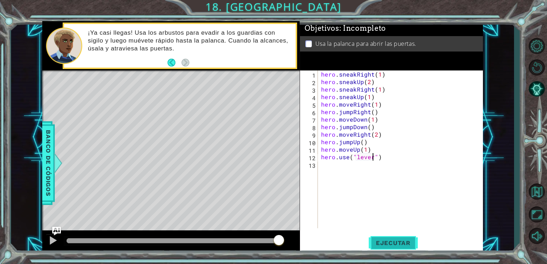
click at [400, 242] on span "Ejecutar" at bounding box center [393, 243] width 49 height 7
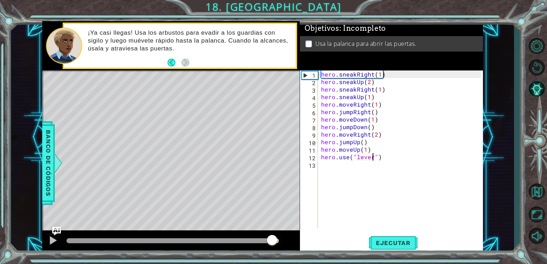
click at [273, 241] on div at bounding box center [173, 241] width 213 height 5
click at [369, 105] on div "hero . sneakRight ( 1 ) hero . sneakUp ( 2 ) hero . sneakRight ( 1 ) hero . sne…" at bounding box center [402, 157] width 165 height 173
click at [393, 239] on button "Ejecutar" at bounding box center [393, 243] width 49 height 18
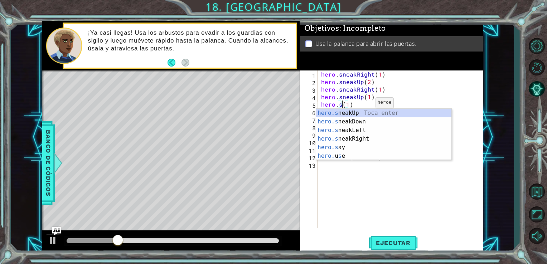
scroll to position [0, 1]
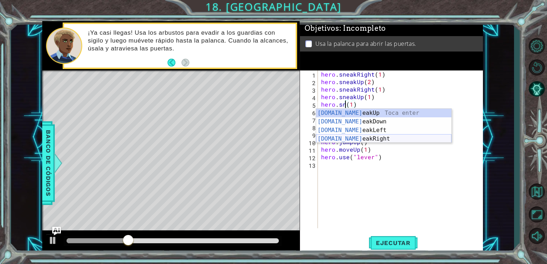
click at [370, 137] on div "[DOMAIN_NAME] eakUp Toca enter [DOMAIN_NAME] eakDown Toca enter [DOMAIN_NAME] e…" at bounding box center [383, 135] width 135 height 52
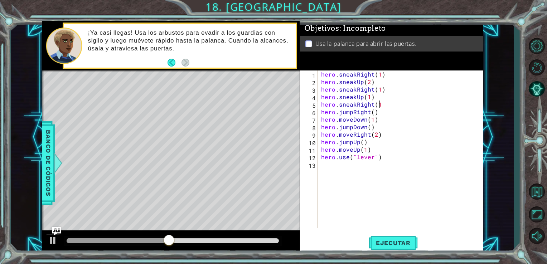
scroll to position [0, 3]
click at [380, 241] on span "Ejecutar" at bounding box center [393, 243] width 49 height 7
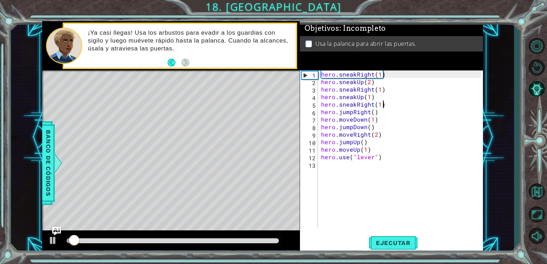
click at [278, 241] on div at bounding box center [173, 241] width 213 height 5
click at [255, 239] on div at bounding box center [173, 241] width 213 height 5
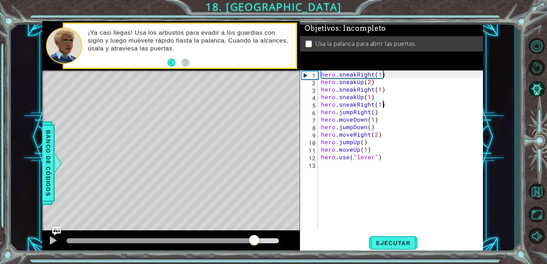
click at [218, 241] on div at bounding box center [161, 241] width 188 height 5
click at [203, 242] on div at bounding box center [135, 241] width 136 height 5
click at [187, 241] on div at bounding box center [135, 241] width 136 height 5
click at [163, 239] on div at bounding box center [127, 241] width 120 height 5
click at [373, 237] on button "Ejecutar" at bounding box center [393, 243] width 49 height 18
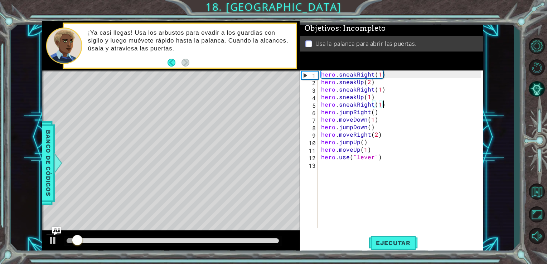
click at [142, 242] on div at bounding box center [173, 241] width 213 height 5
click at [49, 241] on div at bounding box center [52, 240] width 9 height 9
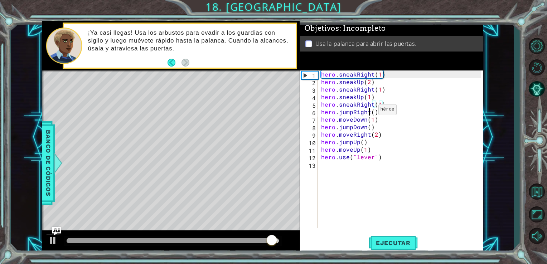
click at [370, 111] on div "hero . sneakRight ( 1 ) hero . sneakUp ( 2 ) hero . sneakRight ( 1 ) hero . sne…" at bounding box center [402, 157] width 165 height 173
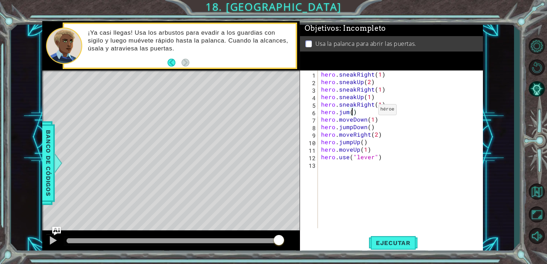
scroll to position [0, 1]
click at [370, 111] on div "hero . sneakRight ( 1 ) hero . sneakUp ( 2 ) hero . sneakRight ( 1 ) hero . sne…" at bounding box center [402, 157] width 165 height 173
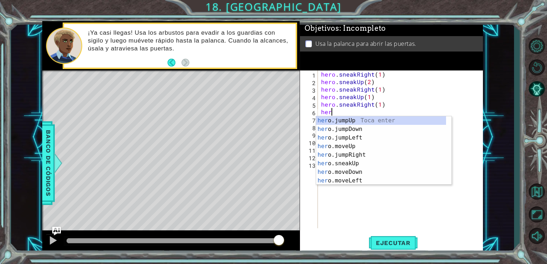
scroll to position [0, 0]
type textarea "h"
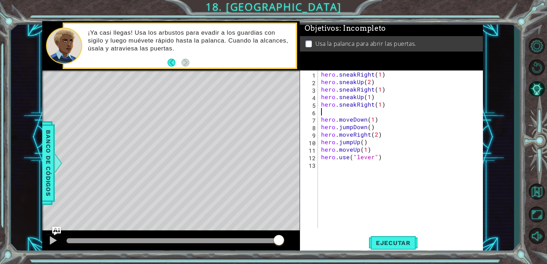
type textarea "hero.sneakRight(1)"
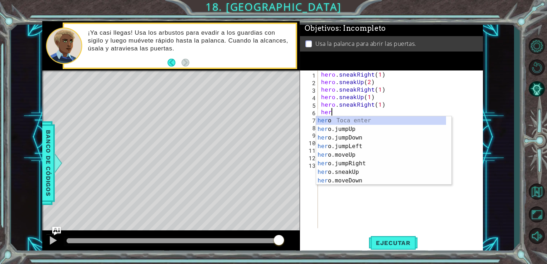
type textarea "hero"
click at [358, 155] on div "hero Toca enter hero .jumpUp Toca enter hero .jumpDown Toca enter hero .jumpLef…" at bounding box center [381, 159] width 130 height 86
type textarea "h"
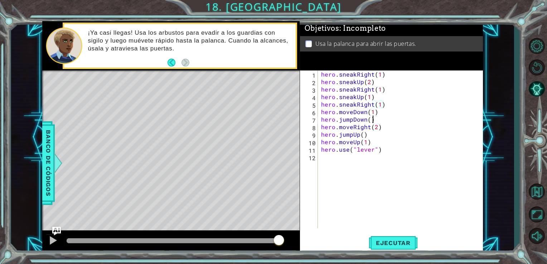
click at [371, 121] on div "hero . sneakRight ( 1 ) hero . sneakUp ( 2 ) hero . sneakRight ( 1 ) hero . sne…" at bounding box center [402, 157] width 165 height 173
click at [373, 115] on div "hero . sneakRight ( 1 ) hero . sneakUp ( 2 ) hero . sneakRight ( 1 ) hero . sne…" at bounding box center [402, 157] width 165 height 173
click at [376, 114] on div "hero . sneakRight ( 1 ) hero . sneakUp ( 2 ) hero . sneakRight ( 1 ) hero . sne…" at bounding box center [402, 157] width 165 height 173
click at [378, 106] on div "hero . sneakRight ( 1 ) hero . sneakUp ( 2 ) hero . sneakRight ( 1 ) hero . sne…" at bounding box center [402, 157] width 165 height 173
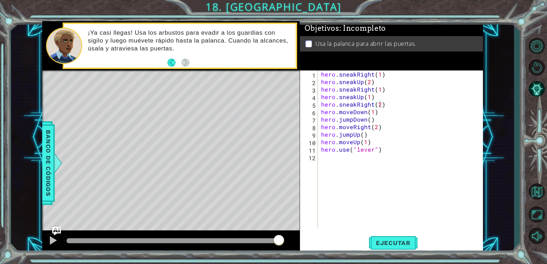
click at [392, 254] on div "1 ההההההההההההההההההההההההההההההההההההההההההההההההההההההההההההההההההההההההההההה…" at bounding box center [273, 132] width 547 height 264
click at [391, 251] on button "Ejecutar" at bounding box center [393, 243] width 49 height 18
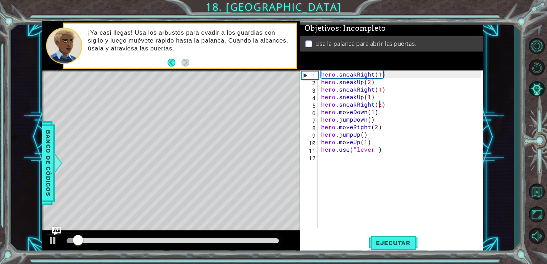
click at [155, 233] on div at bounding box center [171, 242] width 258 height 23
click at [157, 236] on div at bounding box center [173, 241] width 219 height 10
click at [160, 243] on div at bounding box center [173, 241] width 213 height 5
click at [54, 244] on div at bounding box center [52, 240] width 9 height 9
click at [224, 245] on div at bounding box center [173, 241] width 219 height 10
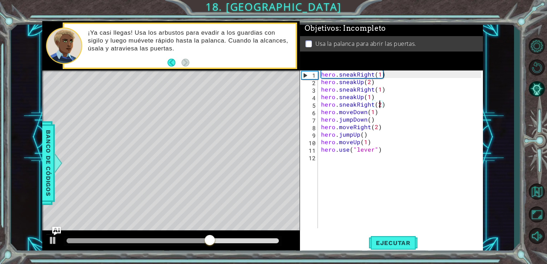
click at [232, 240] on div at bounding box center [173, 241] width 213 height 5
click at [256, 240] on div at bounding box center [173, 241] width 213 height 5
click at [265, 240] on div at bounding box center [173, 241] width 213 height 5
click at [374, 245] on span "Ejecutar" at bounding box center [393, 243] width 49 height 7
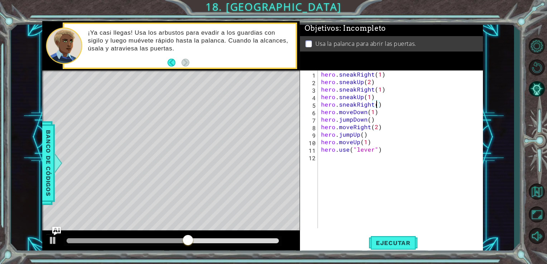
type textarea "hero.sneakRight(1)"
click at [385, 104] on div "hero . sneakRight ( 1 ) hero . sneakUp ( 2 ) hero . sneakRight ( 1 ) hero . sne…" at bounding box center [402, 157] width 165 height 173
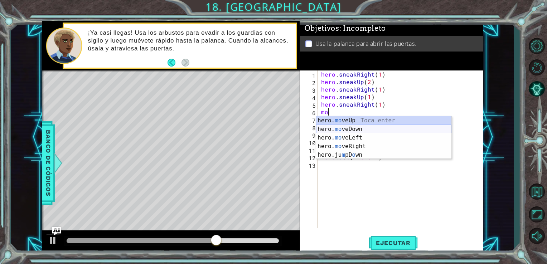
type textarea "m"
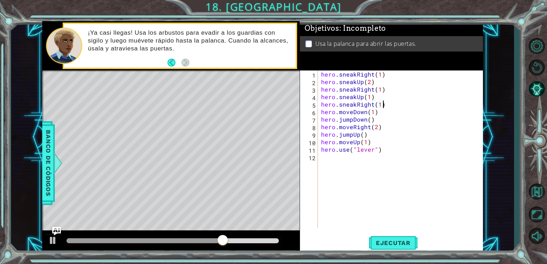
type textarea "hero.sneakRight(1)}"
type textarea "hero.sneakRight(1)"
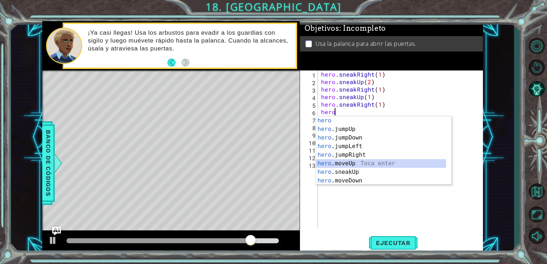
click at [352, 160] on div "hero Toca enter hero .jumpUp Toca enter hero .jumpDown Toca enter hero .jumpLef…" at bounding box center [381, 159] width 130 height 86
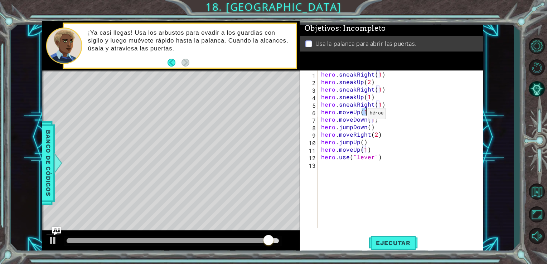
click at [359, 115] on div "hero . sneakRight ( 1 ) hero . sneakUp ( 2 ) hero . sneakRight ( 1 ) hero . sne…" at bounding box center [402, 157] width 165 height 173
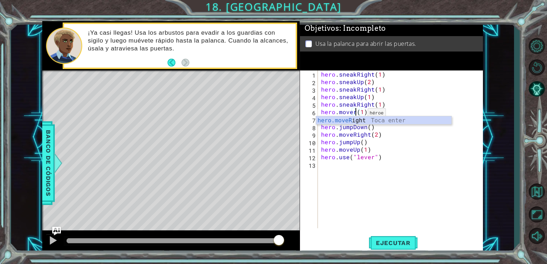
scroll to position [0, 2]
click at [360, 120] on div "hero.moveR ight Toca enter" at bounding box center [383, 129] width 135 height 26
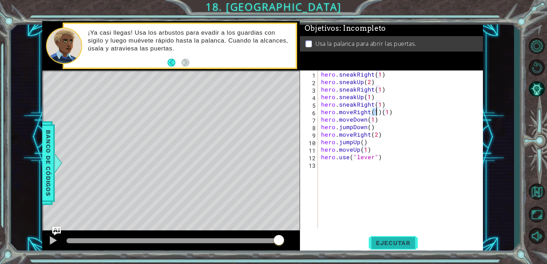
click at [379, 244] on span "Ejecutar" at bounding box center [393, 243] width 49 height 7
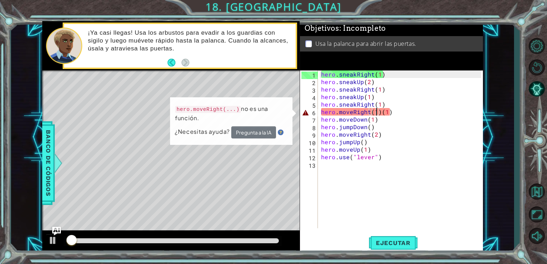
click at [273, 240] on div at bounding box center [173, 241] width 213 height 5
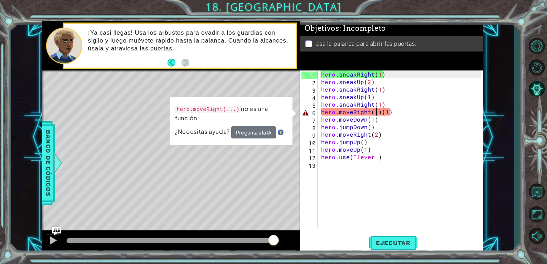
click at [390, 113] on div "hero . sneakRight ( 1 ) hero . sneakUp ( 2 ) hero . sneakRight ( 1 ) hero . sne…" at bounding box center [402, 157] width 165 height 173
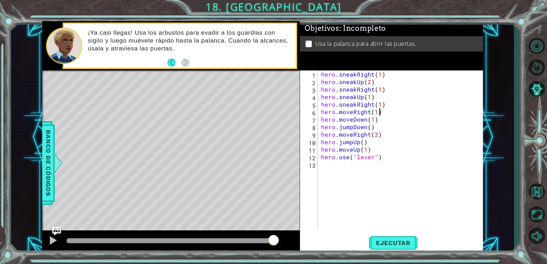
scroll to position [0, 3]
type textarea "hero.moveRight(1)"
click at [383, 245] on span "Ejecutar" at bounding box center [393, 243] width 49 height 7
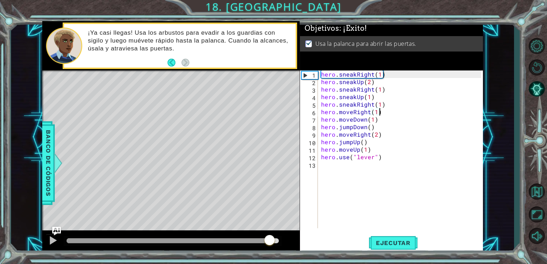
click at [270, 241] on div at bounding box center [173, 241] width 213 height 5
drag, startPoint x: 269, startPoint y: 241, endPoint x: 284, endPoint y: 243, distance: 14.8
click at [284, 243] on body "1 ההההההההההההההההההההההההההההההההההההההההההההההההההההההההההההההההההההההההההההה…" at bounding box center [273, 132] width 547 height 264
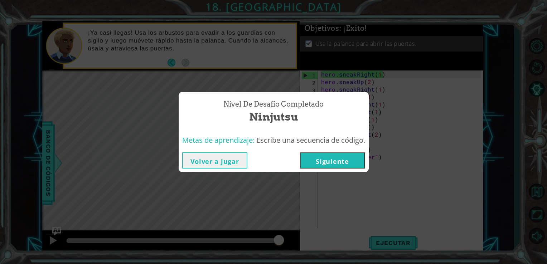
drag, startPoint x: 325, startPoint y: 164, endPoint x: 322, endPoint y: 167, distance: 4.4
click at [322, 167] on button "Siguiente" at bounding box center [332, 161] width 65 height 16
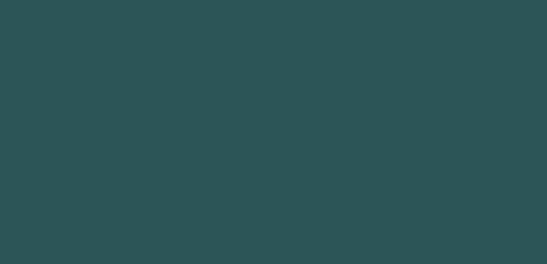
click at [322, 167] on body "1 2 3 hero .moveDown Toca enter hero .moveLeft Toca enter hero .moveRight Toca …" at bounding box center [273, 132] width 547 height 264
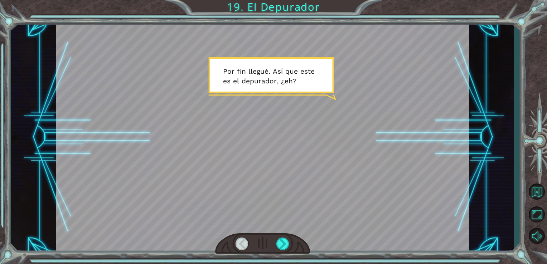
click at [238, 146] on div at bounding box center [263, 137] width 414 height 233
click at [248, 157] on div at bounding box center [263, 137] width 414 height 233
click at [269, 135] on div at bounding box center [263, 137] width 414 height 233
click at [284, 240] on div at bounding box center [283, 244] width 13 height 13
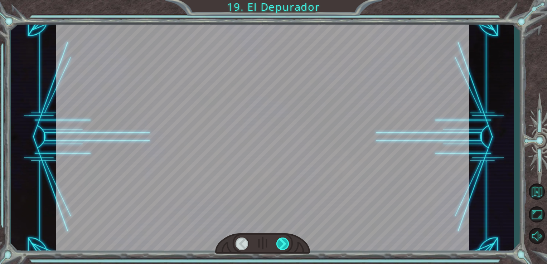
drag, startPoint x: 284, startPoint y: 240, endPoint x: 279, endPoint y: 246, distance: 7.4
click at [279, 246] on div at bounding box center [283, 244] width 13 height 13
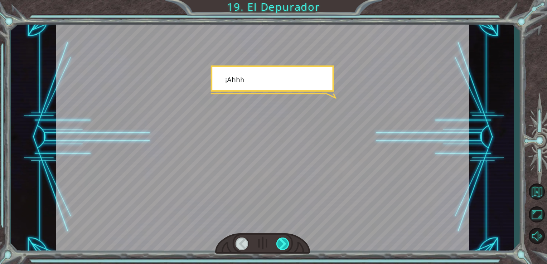
click at [279, 246] on div at bounding box center [283, 244] width 13 height 13
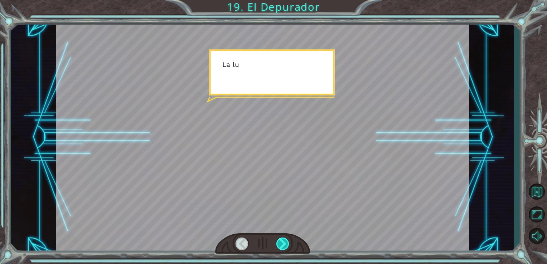
click at [279, 246] on div at bounding box center [283, 244] width 13 height 13
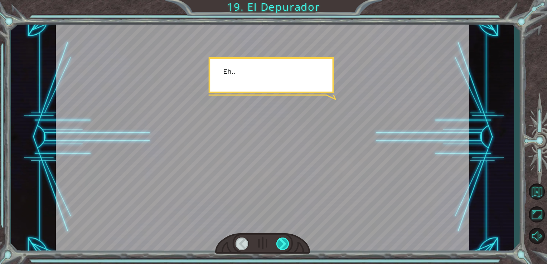
click at [279, 246] on div at bounding box center [283, 244] width 13 height 13
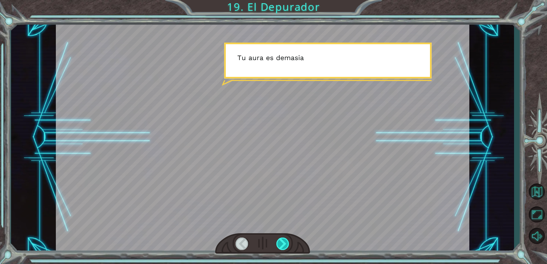
click at [279, 246] on div at bounding box center [283, 244] width 13 height 13
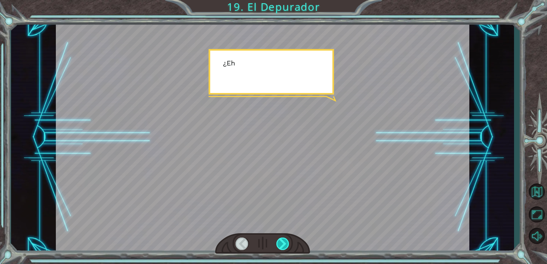
click at [279, 246] on div at bounding box center [283, 244] width 13 height 13
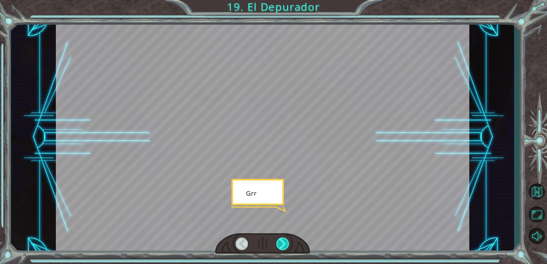
click at [279, 246] on div at bounding box center [283, 244] width 13 height 13
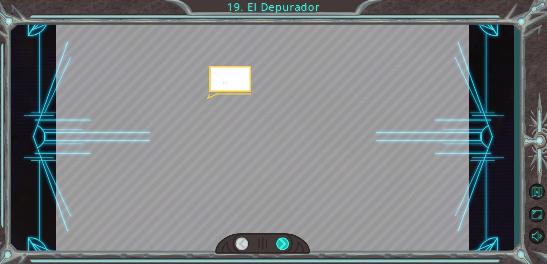
click at [279, 246] on div at bounding box center [283, 244] width 13 height 13
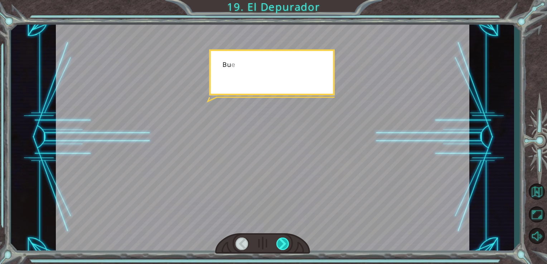
click at [279, 246] on div at bounding box center [283, 244] width 13 height 13
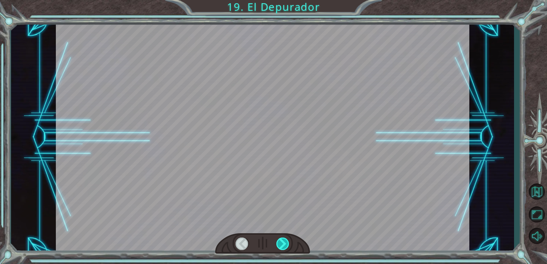
click at [279, 245] on div at bounding box center [283, 244] width 13 height 13
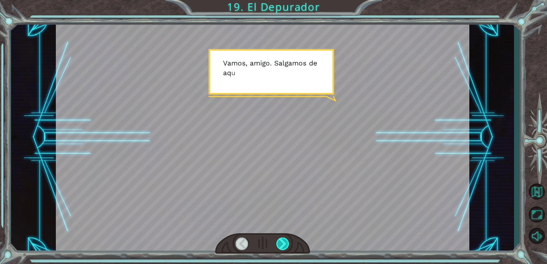
click at [279, 241] on div at bounding box center [283, 244] width 13 height 13
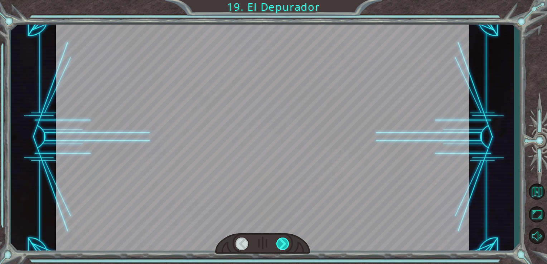
click at [280, 242] on div at bounding box center [283, 244] width 13 height 13
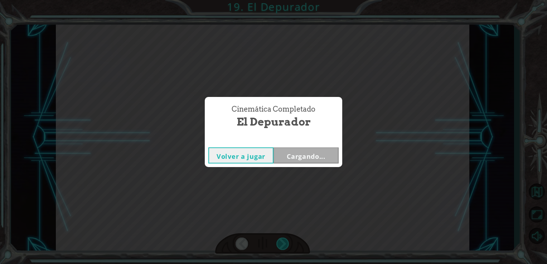
click at [280, 242] on div "Cinemática Completado El Depurador Volver a jugar Cargando..." at bounding box center [273, 132] width 547 height 264
drag, startPoint x: 280, startPoint y: 242, endPoint x: 274, endPoint y: 136, distance: 105.5
click at [274, 136] on div "Volver al panel" at bounding box center [274, 138] width 110 height 16
click at [298, 137] on button "Volver al panel" at bounding box center [306, 139] width 42 height 12
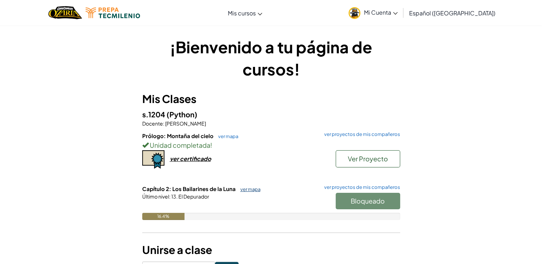
click at [255, 189] on link "ver mapa" at bounding box center [249, 190] width 24 height 6
